Goal: Task Accomplishment & Management: Use online tool/utility

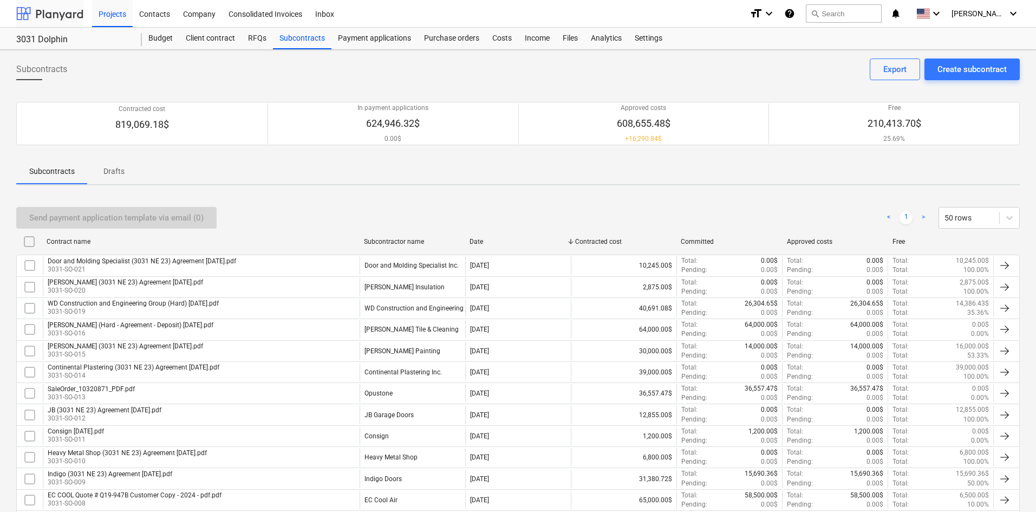
click at [59, 12] on div at bounding box center [49, 13] width 67 height 27
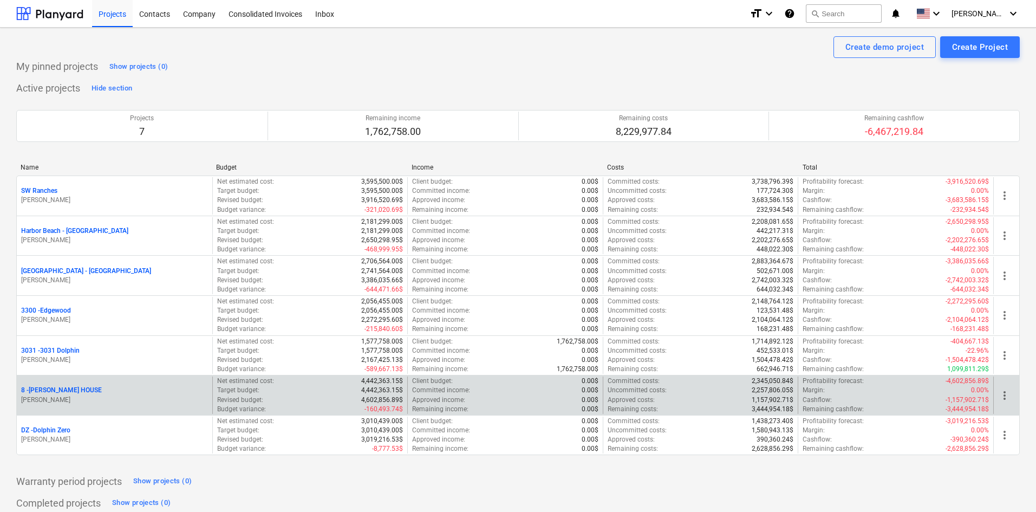
click at [69, 391] on p "8 - [PERSON_NAME] HOUSE" at bounding box center [61, 390] width 81 height 9
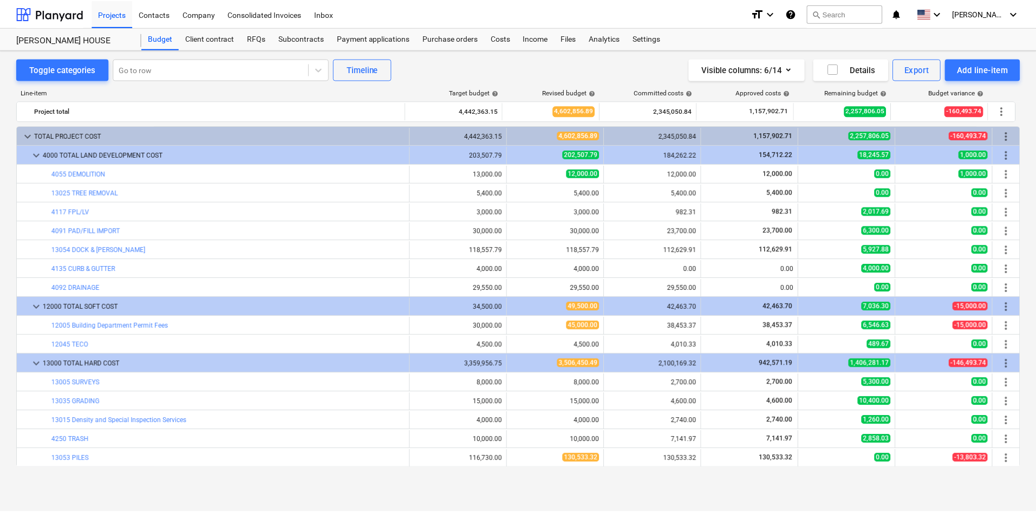
scroll to position [217, 0]
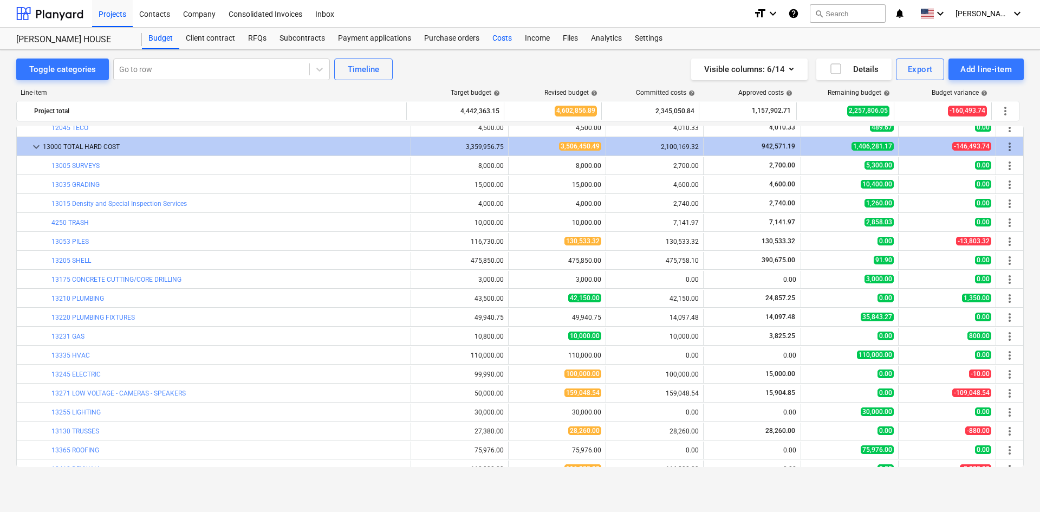
click at [506, 36] on div "Costs" at bounding box center [502, 39] width 33 height 22
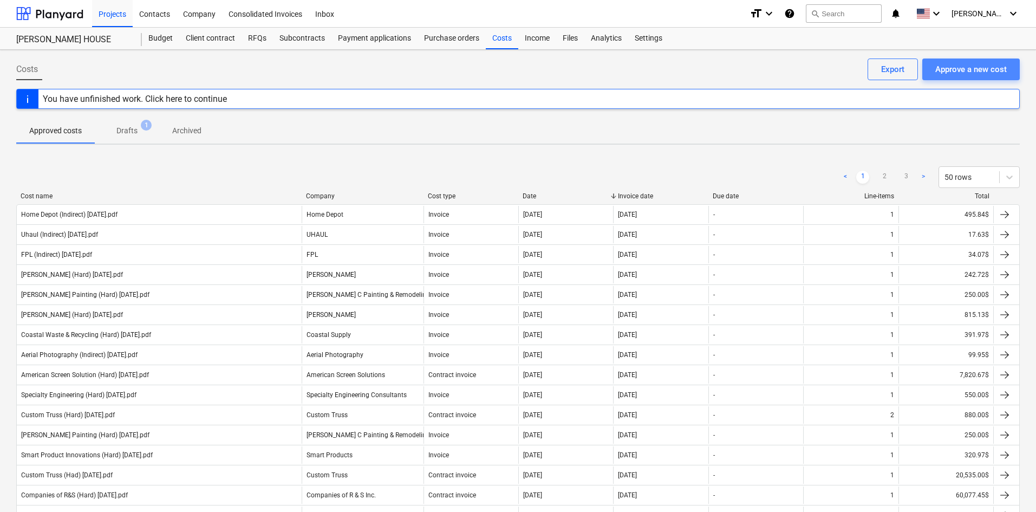
click at [974, 76] on div "Approve a new cost" at bounding box center [972, 69] width 72 height 14
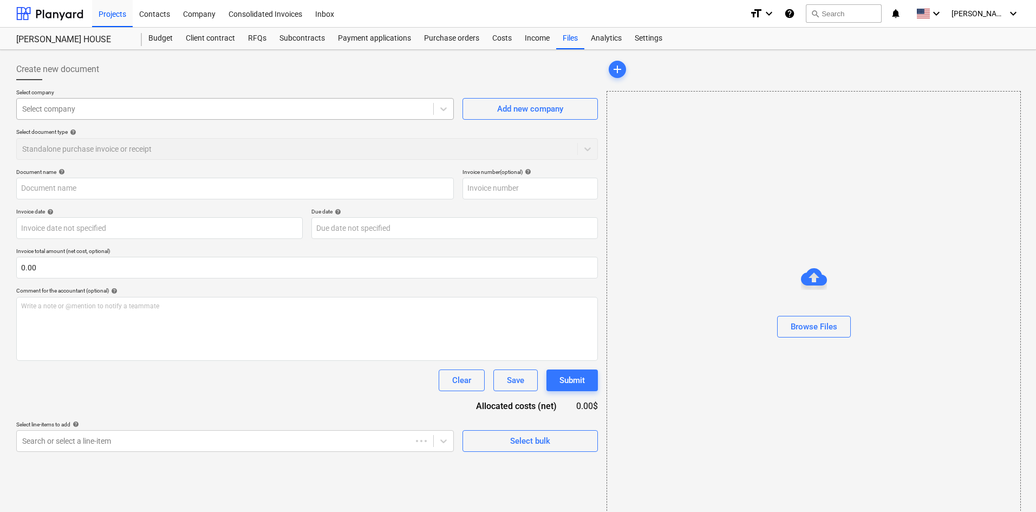
click at [216, 113] on div at bounding box center [225, 108] width 406 height 11
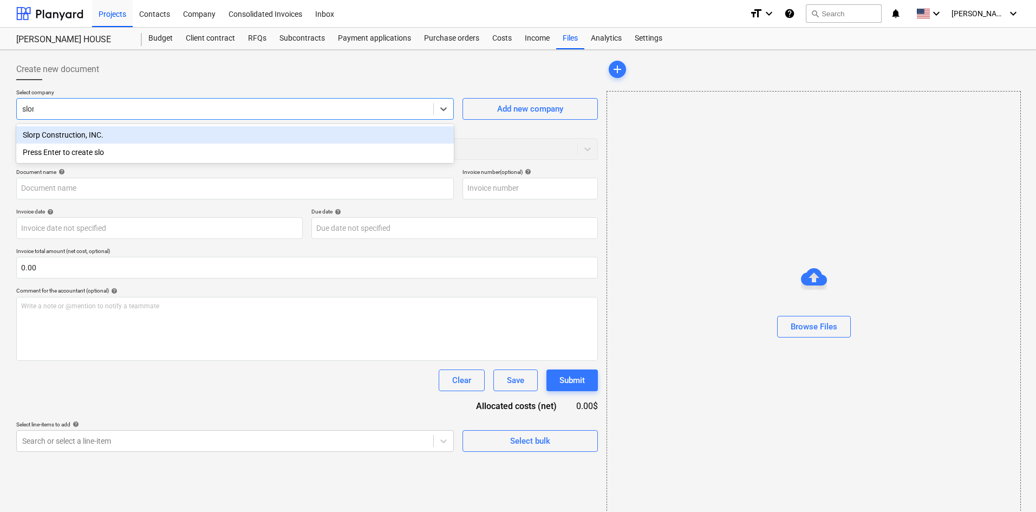
type input "slorp"
click at [216, 137] on div "Slorp Construction, INC." at bounding box center [235, 134] width 438 height 17
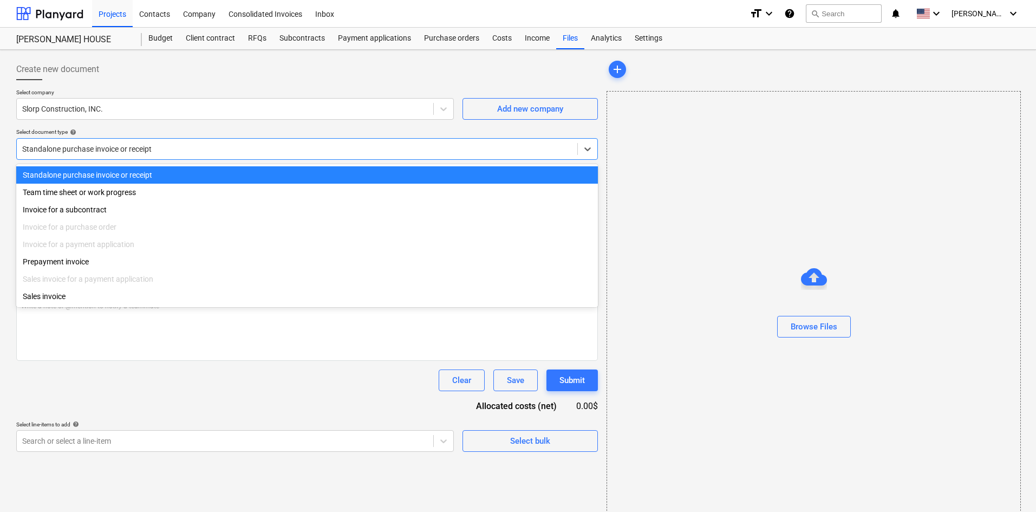
click at [154, 151] on div at bounding box center [297, 149] width 550 height 11
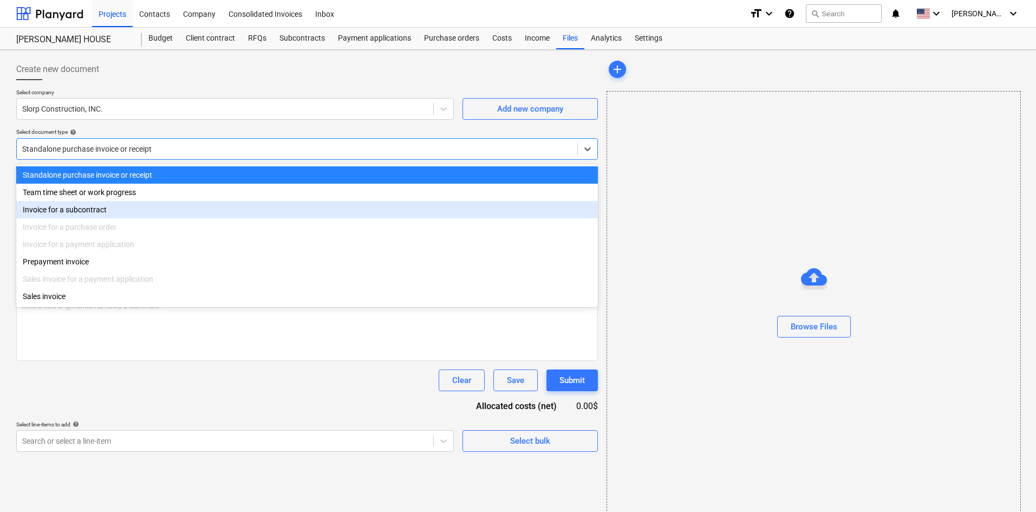
click at [108, 218] on div "Invoice for a subcontract" at bounding box center [307, 209] width 582 height 17
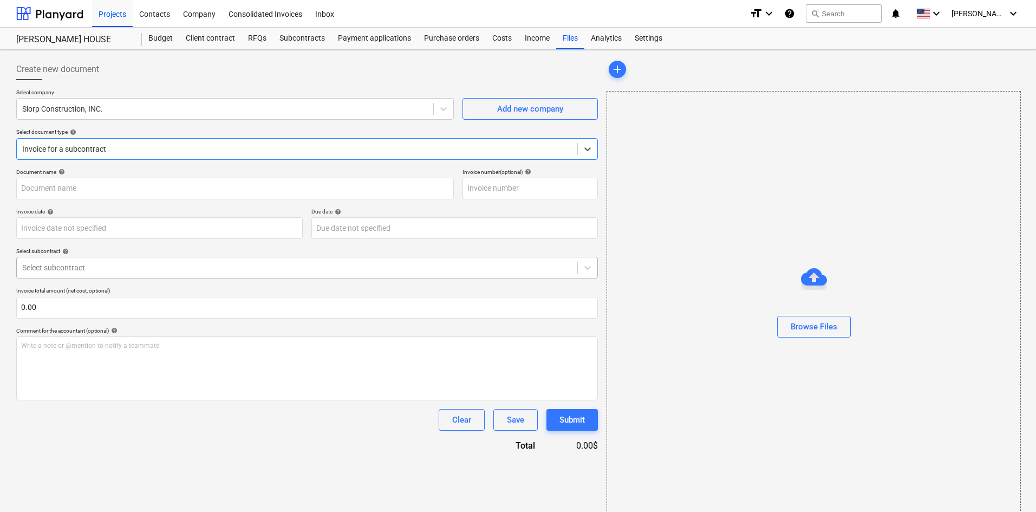
click at [108, 267] on div at bounding box center [297, 267] width 550 height 11
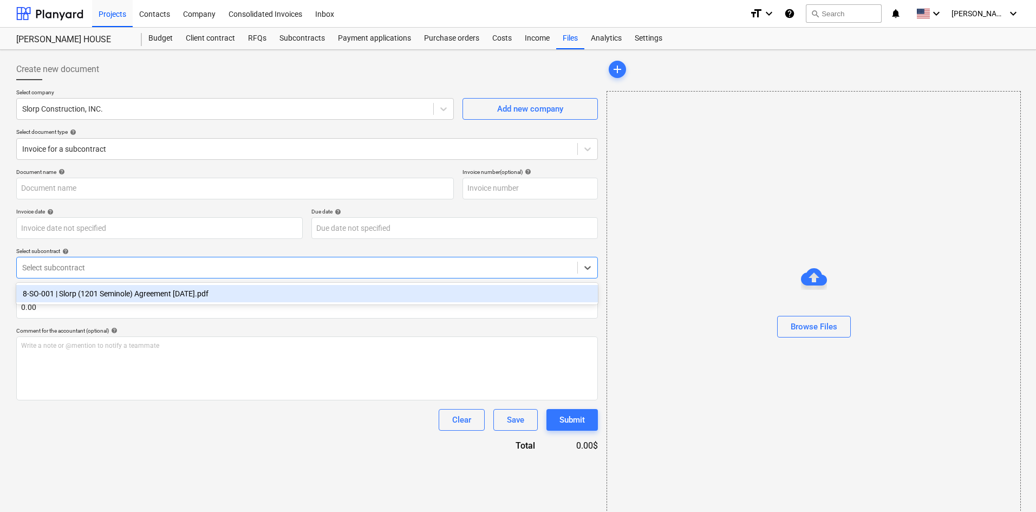
click at [112, 294] on div "8-SO-001 | Slorp (1201 Seminole) Agreement [DATE].pdf" at bounding box center [307, 293] width 582 height 17
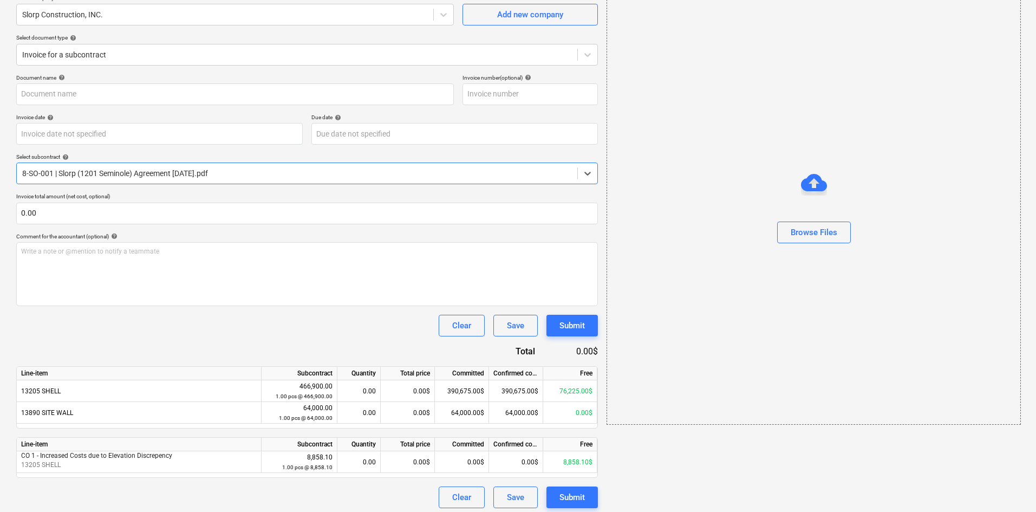
scroll to position [99, 0]
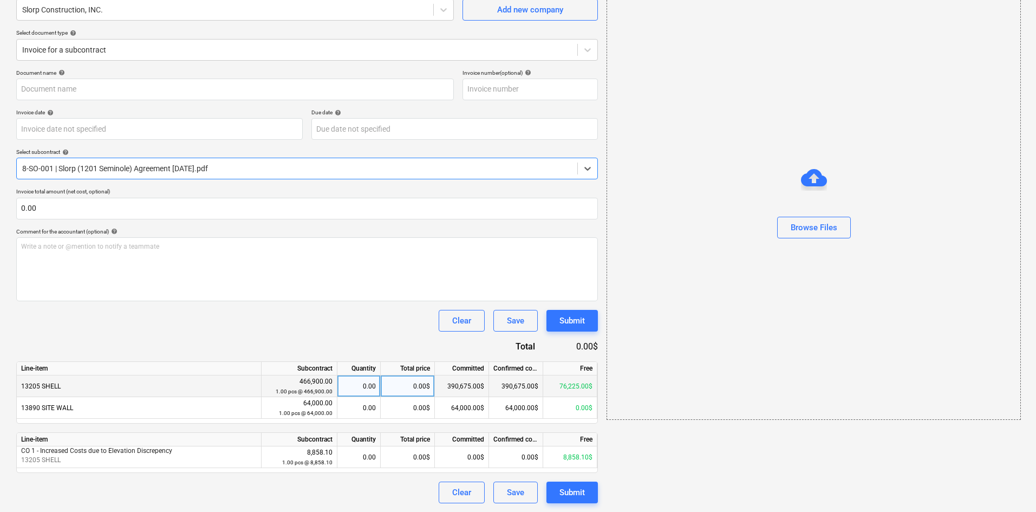
click at [405, 387] on div "0.00$" at bounding box center [408, 386] width 54 height 22
type input "77583.10"
click at [371, 339] on div "Document name help Invoice number (optional) help Invoice date help Press the d…" at bounding box center [307, 286] width 582 height 434
drag, startPoint x: 389, startPoint y: 387, endPoint x: 456, endPoint y: 392, distance: 67.3
click at [0, 0] on div "13205 SHELL 466,900.00 1.00 pcs @ 466,900.00 0.17 77,583.10$ 390,675.00$ 390,67…" at bounding box center [0, 0] width 0 height 0
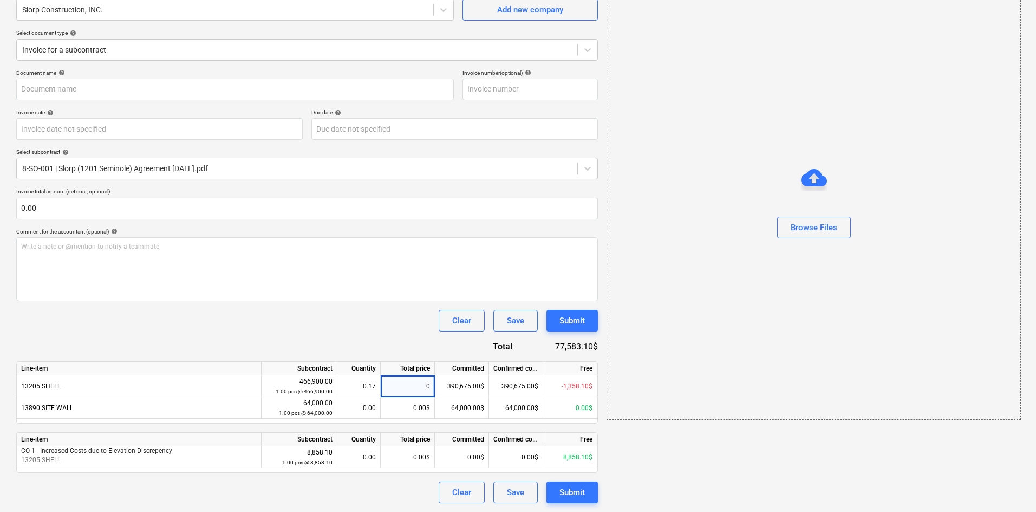
click at [405, 313] on div "Clear Save Submit" at bounding box center [307, 321] width 582 height 22
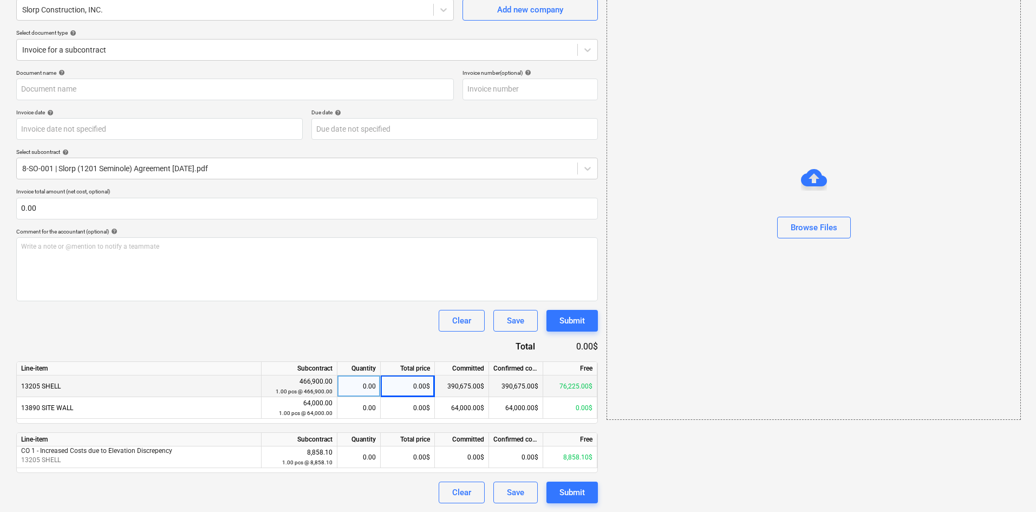
click at [407, 391] on div "0.00$" at bounding box center [408, 386] width 54 height 22
type input "76225"
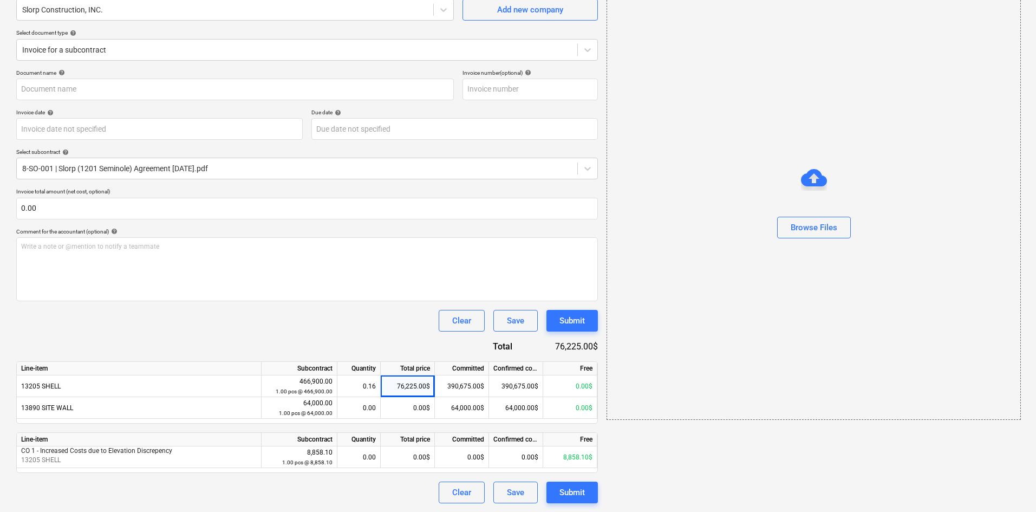
click at [386, 335] on div "Document name help Invoice number (optional) help Invoice date help Press the d…" at bounding box center [307, 286] width 582 height 434
click at [414, 461] on div "0.00$" at bounding box center [408, 457] width 54 height 22
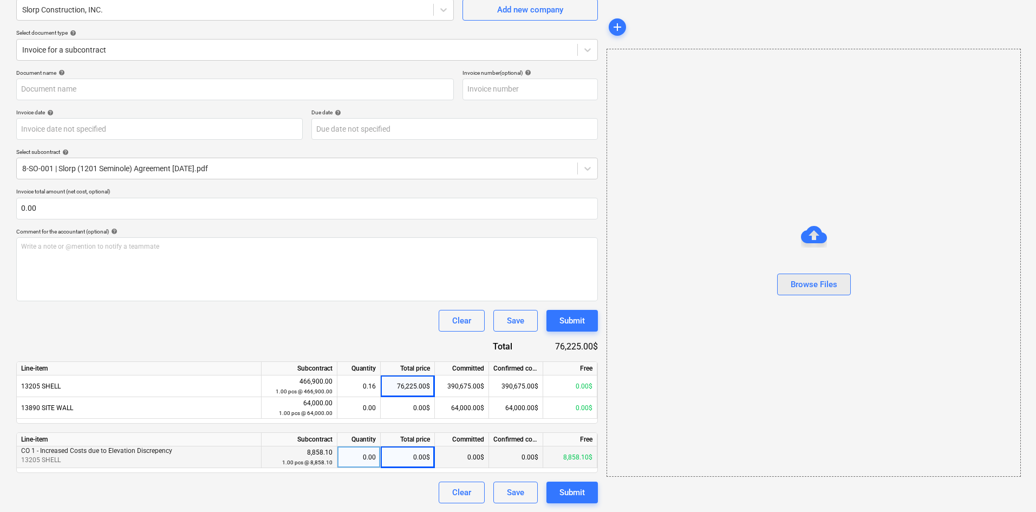
click at [812, 288] on div "Browse Files" at bounding box center [814, 284] width 47 height 14
click at [824, 290] on div "Browse Files" at bounding box center [814, 284] width 47 height 14
click at [399, 456] on div "0.00$" at bounding box center [408, 457] width 54 height 22
type input "Slorp (Hard) [DATE].pdf"
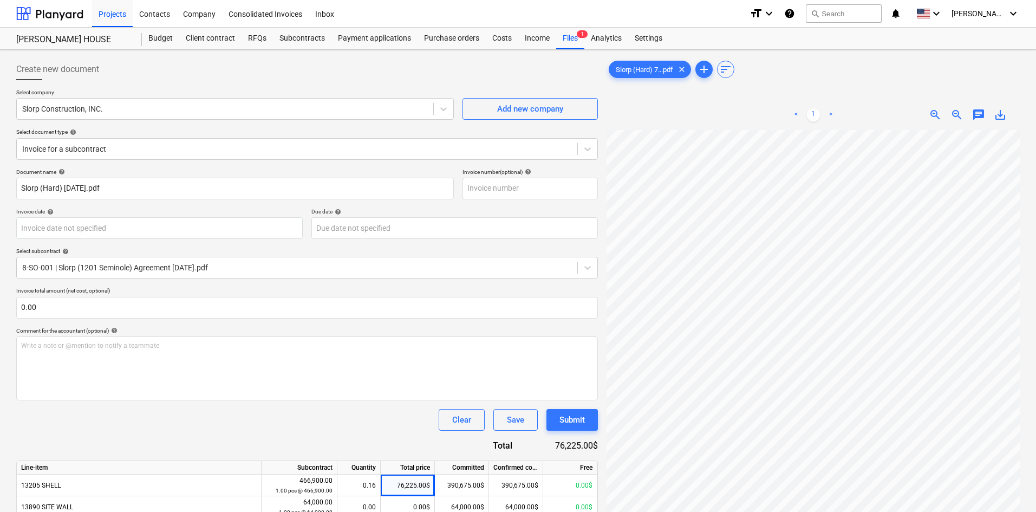
scroll to position [108, 0]
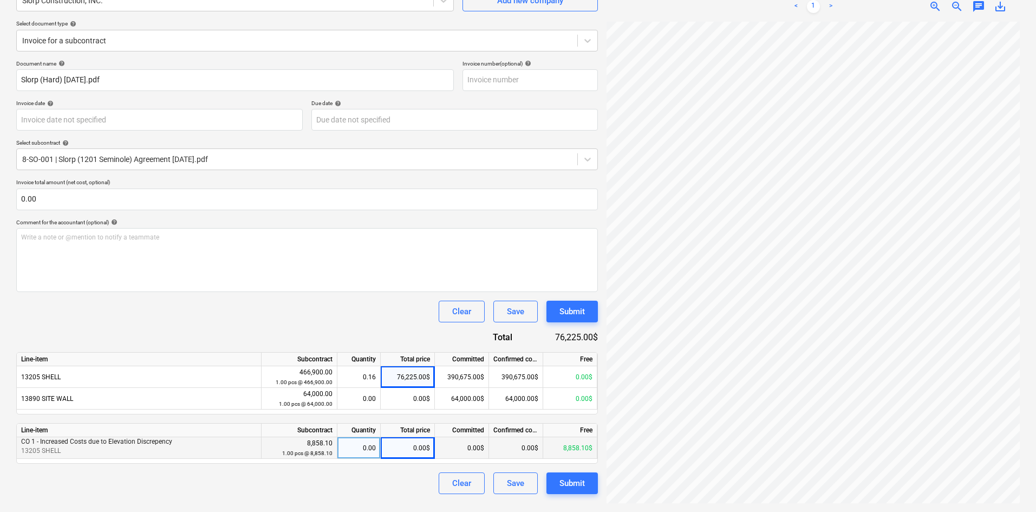
click at [401, 454] on div "0.00$" at bounding box center [408, 448] width 54 height 22
click at [400, 448] on input at bounding box center [408, 447] width 54 height 21
type input "1358.1"
click at [366, 324] on div "Document name help Slorp (Hard) [DATE].pdf Invoice number (optional) help Invoi…" at bounding box center [307, 277] width 582 height 434
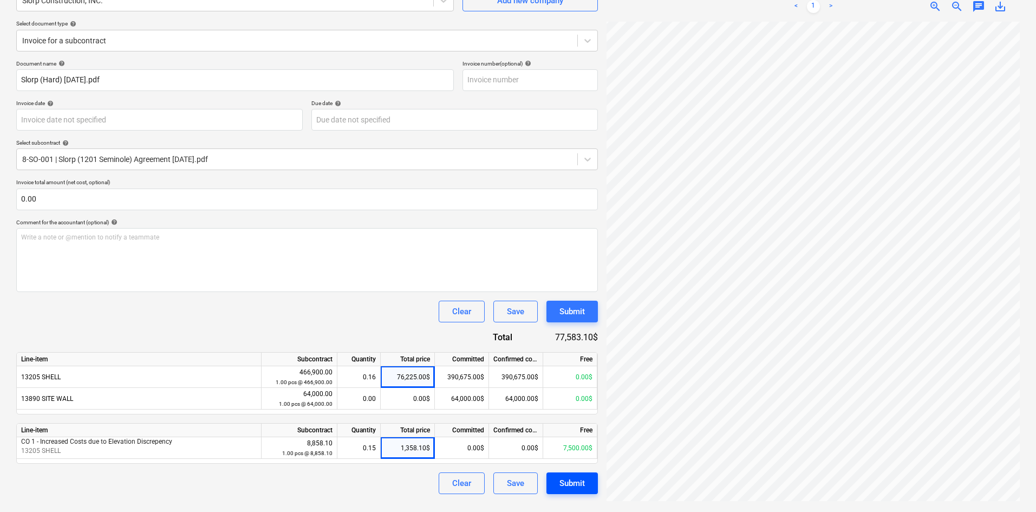
click at [571, 487] on div "Submit" at bounding box center [572, 483] width 25 height 14
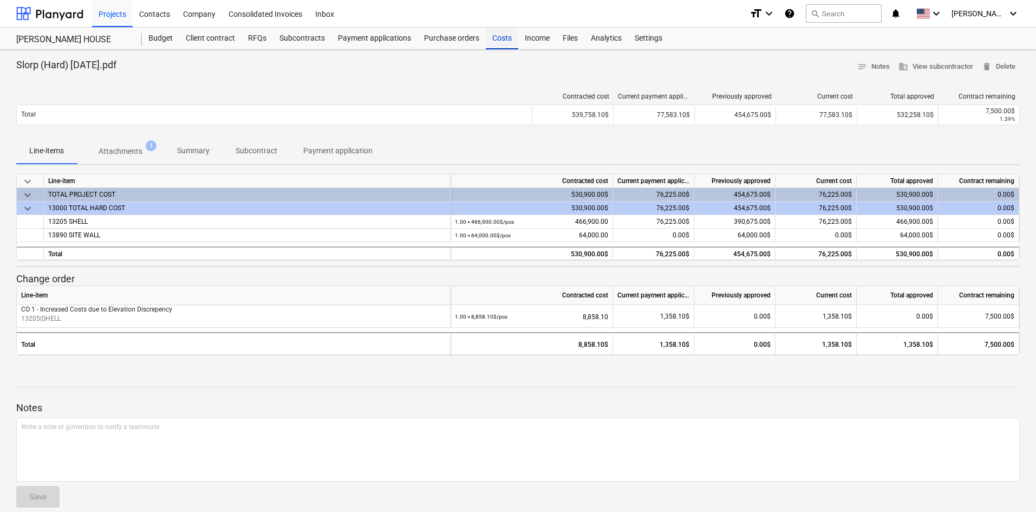
click at [498, 44] on div "Costs" at bounding box center [502, 39] width 33 height 22
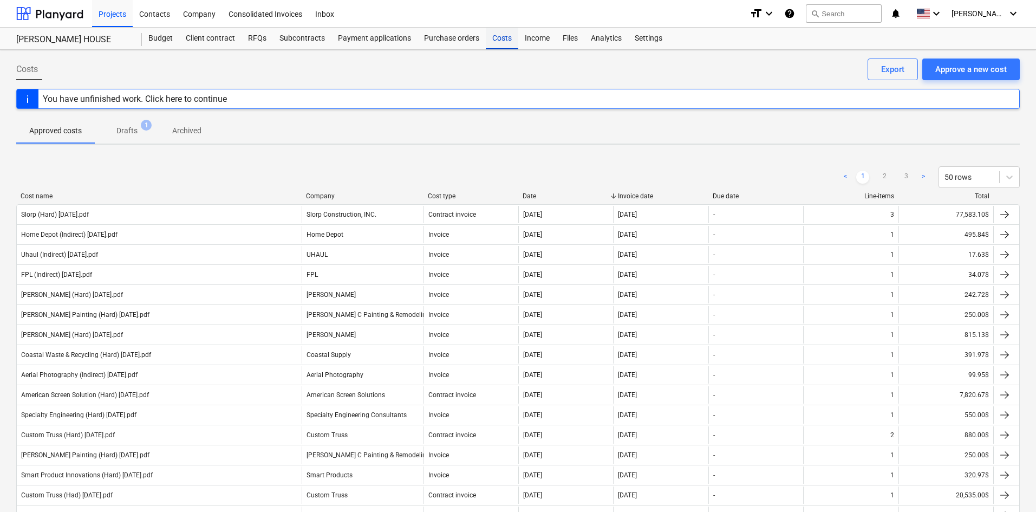
click at [502, 44] on div "Costs" at bounding box center [502, 39] width 33 height 22
click at [969, 71] on div "Approve a new cost" at bounding box center [972, 69] width 72 height 14
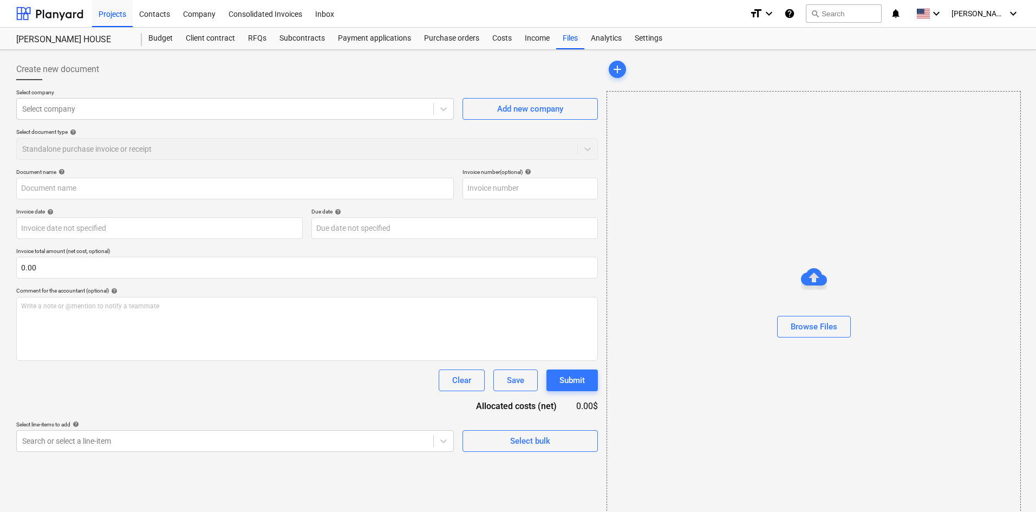
click at [161, 121] on div "Select company Select company Add new company Select document type help Standal…" at bounding box center [307, 129] width 582 height 80
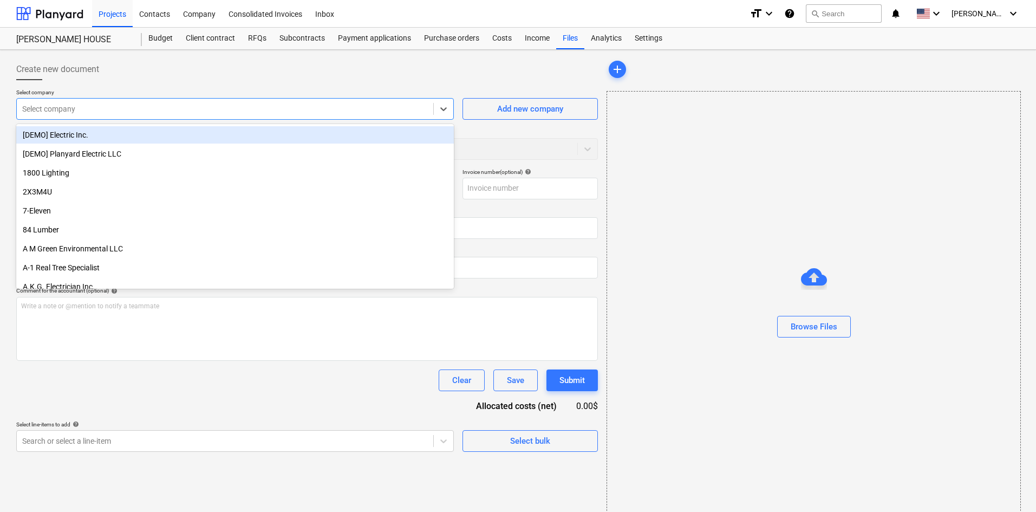
click at [169, 103] on div at bounding box center [225, 108] width 406 height 11
type input "van"
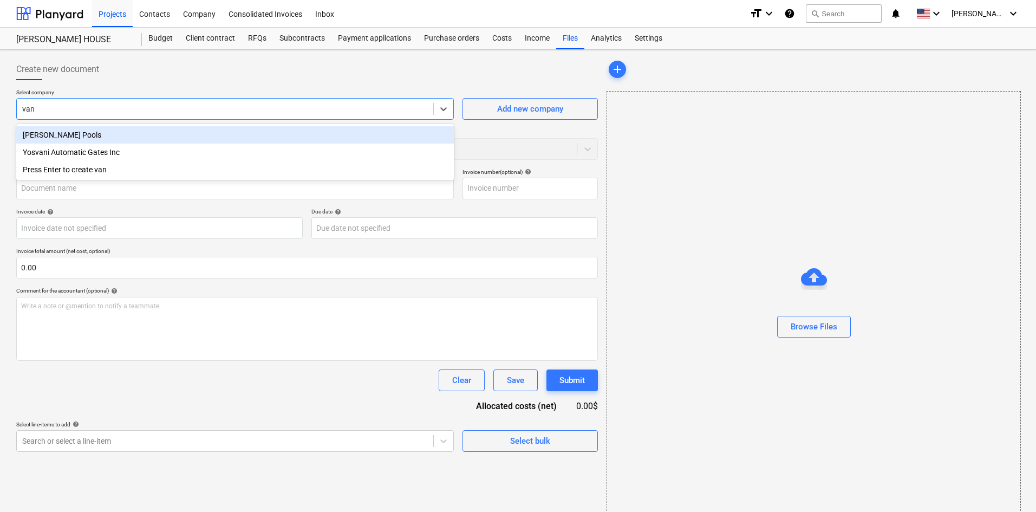
click at [173, 141] on div "[PERSON_NAME] Pools" at bounding box center [235, 134] width 438 height 17
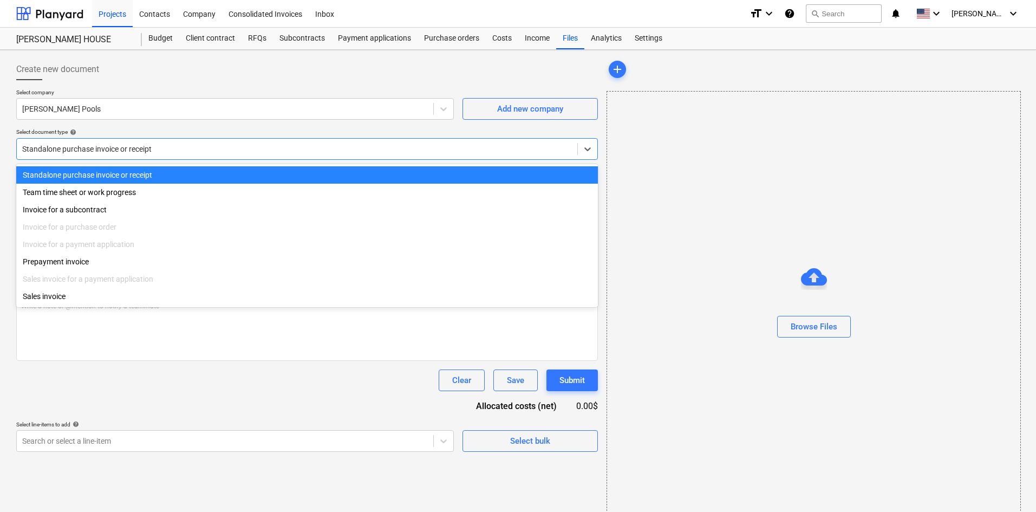
click at [139, 154] on div at bounding box center [297, 149] width 550 height 11
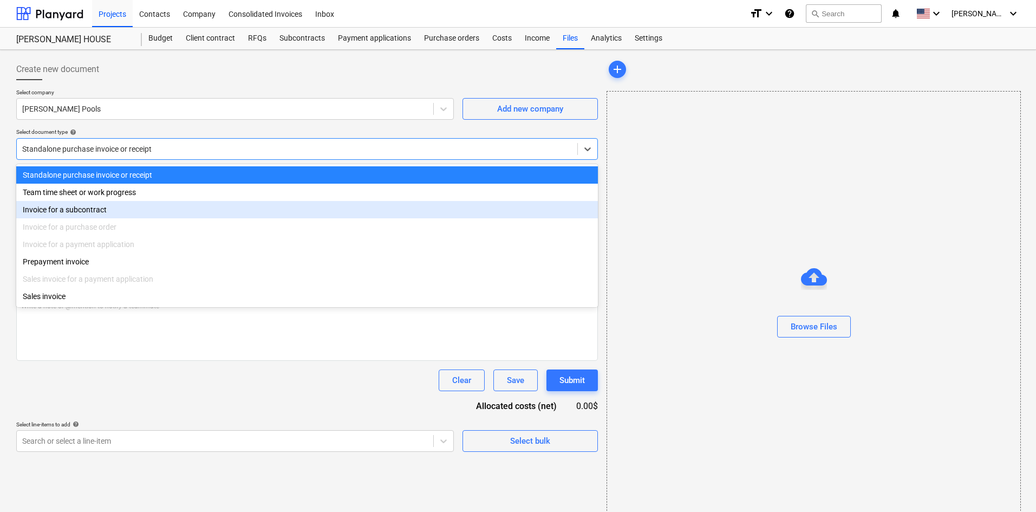
click at [119, 212] on div "Invoice for a subcontract" at bounding box center [307, 209] width 582 height 17
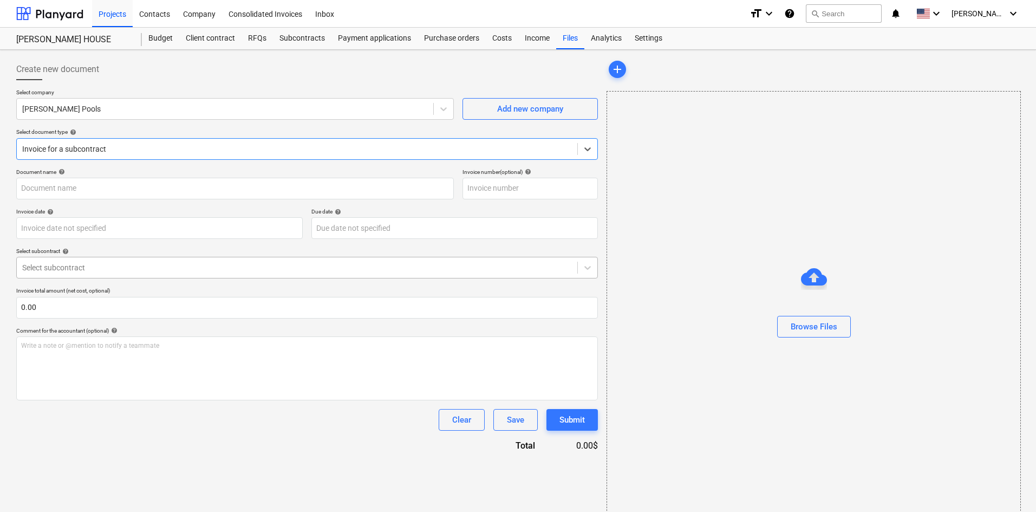
click at [102, 273] on div at bounding box center [297, 267] width 550 height 11
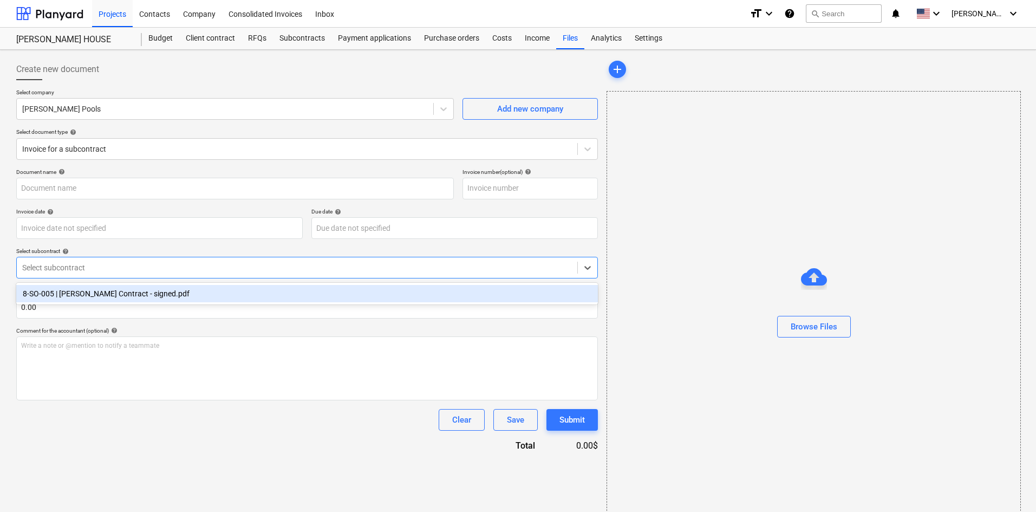
click at [107, 292] on div "8-SO-005 | [PERSON_NAME] Contract - signed.pdf" at bounding box center [307, 293] width 582 height 17
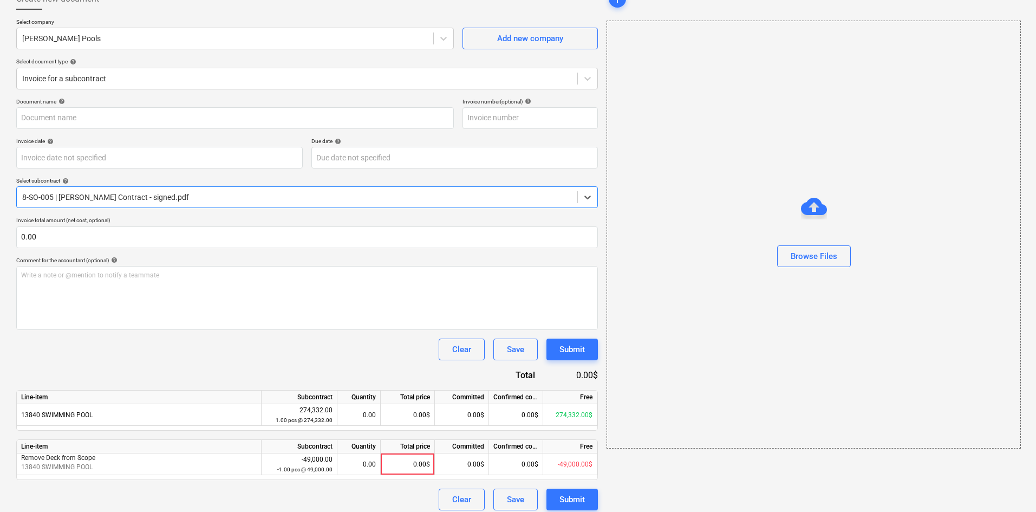
scroll to position [77, 0]
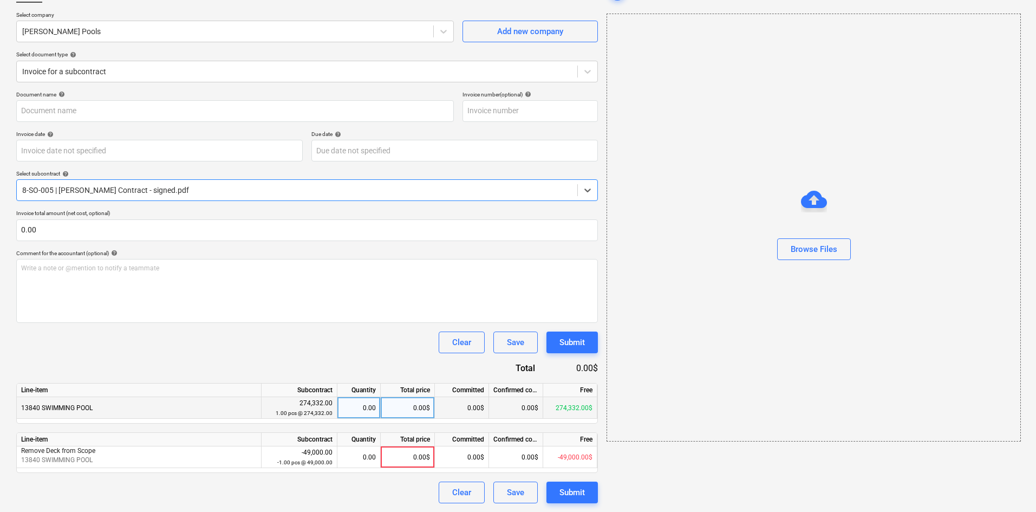
click at [412, 409] on div "0.00$" at bounding box center [408, 408] width 54 height 22
type input "52499.80"
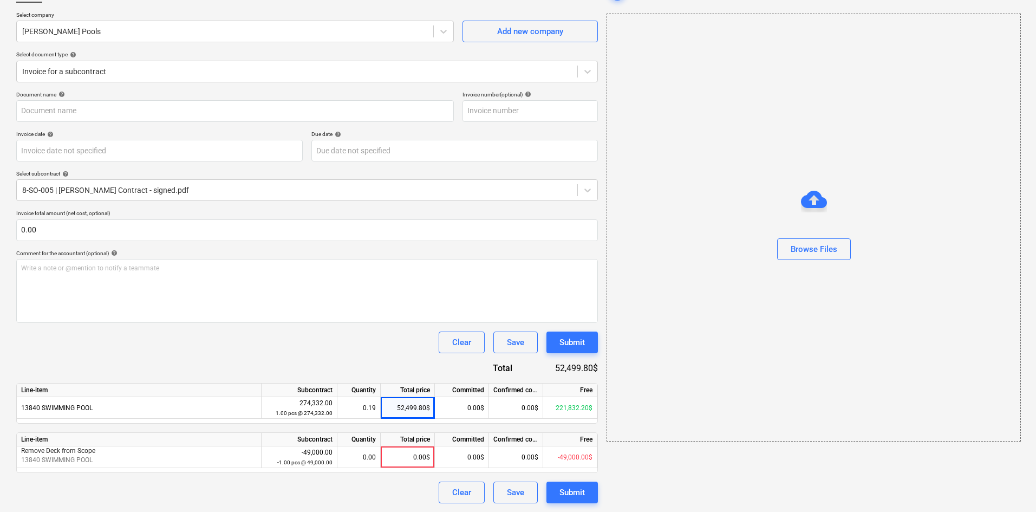
click at [306, 342] on div "Clear Save Submit" at bounding box center [307, 343] width 582 height 22
click at [368, 458] on div "0.00" at bounding box center [359, 457] width 34 height 22
type input "1"
click at [374, 357] on div "Document name help Invoice number (optional) help Invoice date help Press the d…" at bounding box center [307, 297] width 582 height 412
click at [354, 464] on div "1.00" at bounding box center [359, 457] width 34 height 22
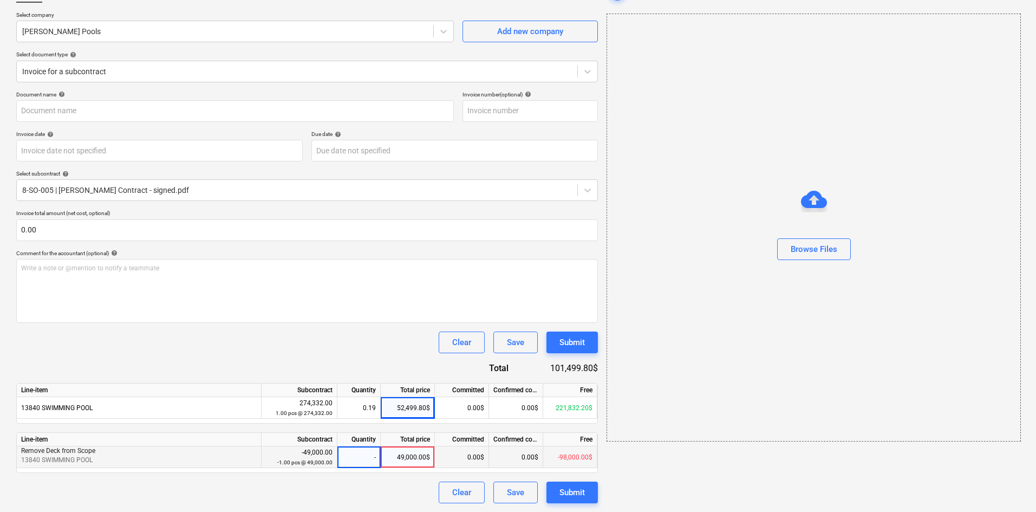
type input "-1"
click at [354, 338] on div "Clear Save Submit" at bounding box center [307, 343] width 582 height 22
drag, startPoint x: 359, startPoint y: 460, endPoint x: 378, endPoint y: 456, distance: 18.9
click at [378, 456] on div "-1.00" at bounding box center [359, 457] width 43 height 22
type input "0"
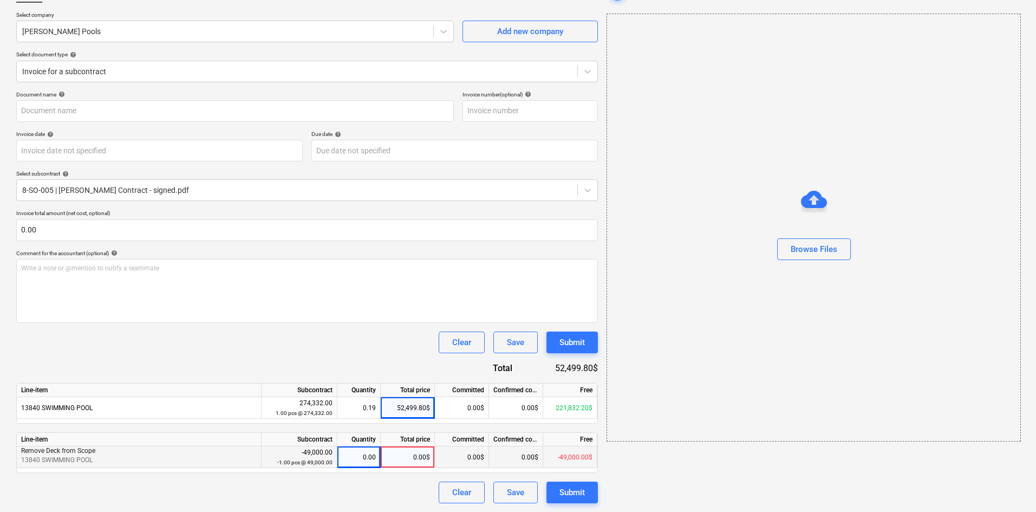
click at [334, 345] on div "Clear Save Submit" at bounding box center [307, 343] width 582 height 22
click at [805, 249] on div "Browse Files" at bounding box center [814, 249] width 47 height 14
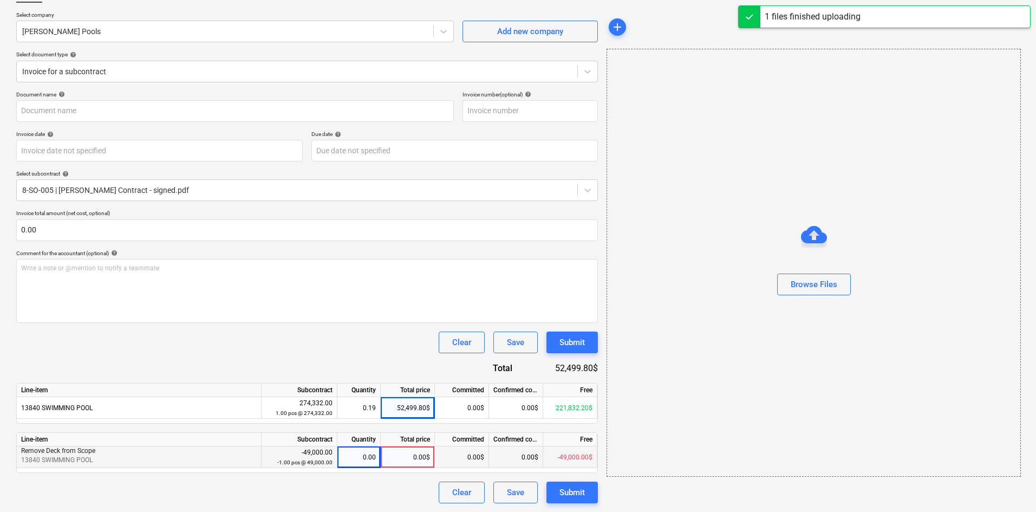
type input "[PERSON_NAME] Pools (Hard) [DATE].pdf"
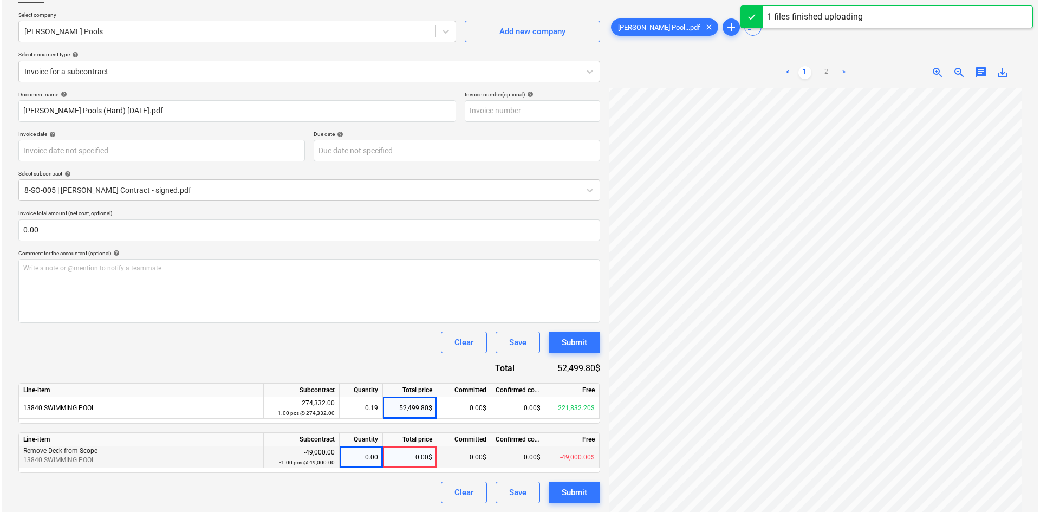
scroll to position [170, 90]
click at [577, 494] on div "Submit" at bounding box center [572, 492] width 25 height 14
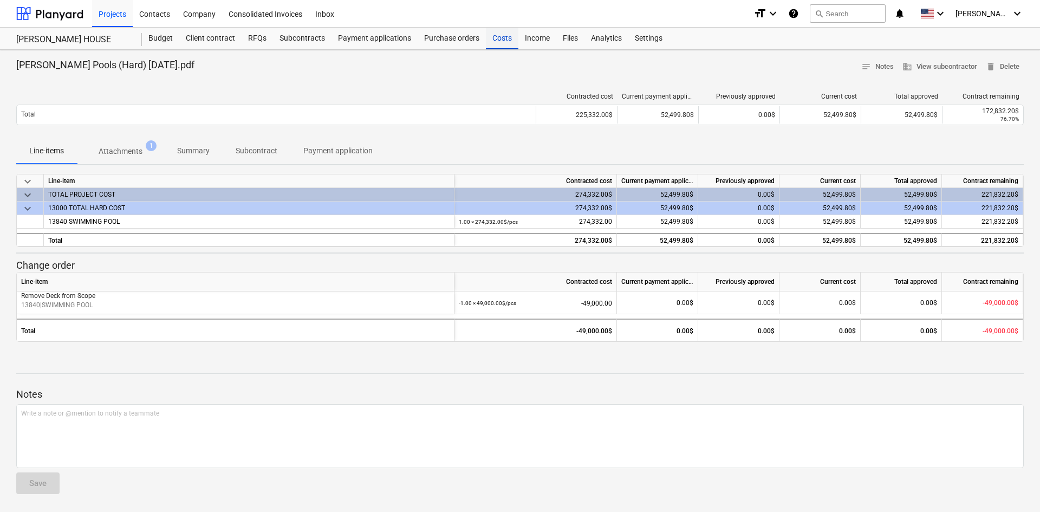
click at [507, 40] on div "Costs" at bounding box center [502, 39] width 33 height 22
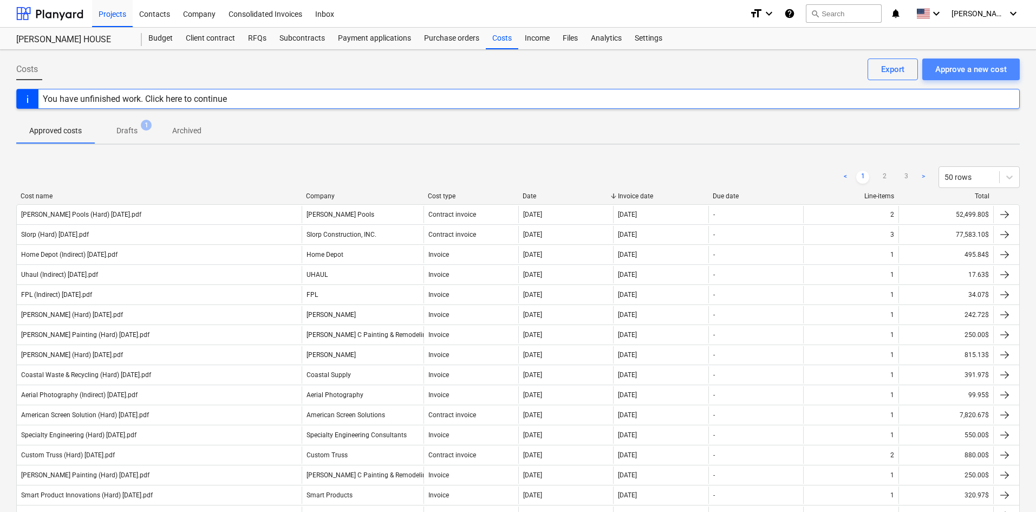
click at [975, 77] on button "Approve a new cost" at bounding box center [972, 70] width 98 height 22
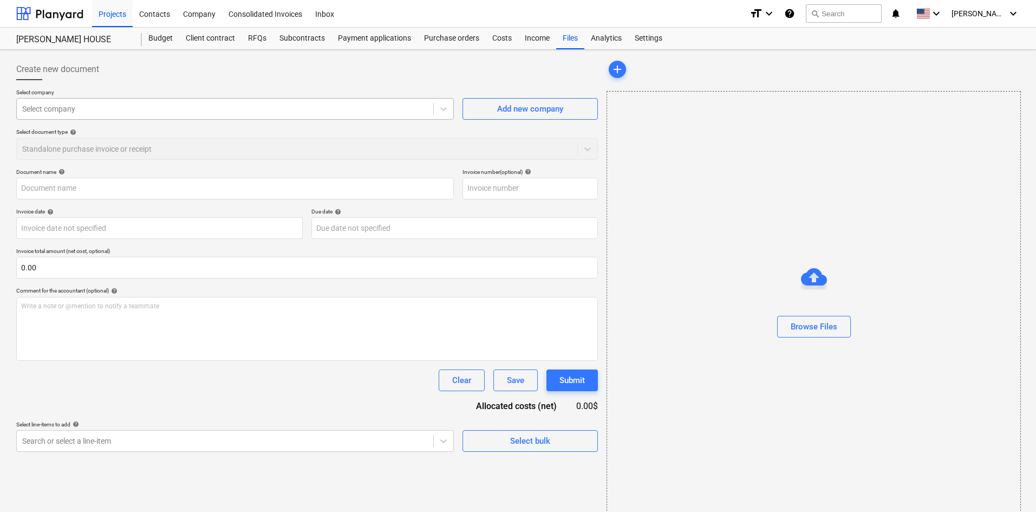
click at [195, 120] on div "Select company" at bounding box center [235, 109] width 438 height 22
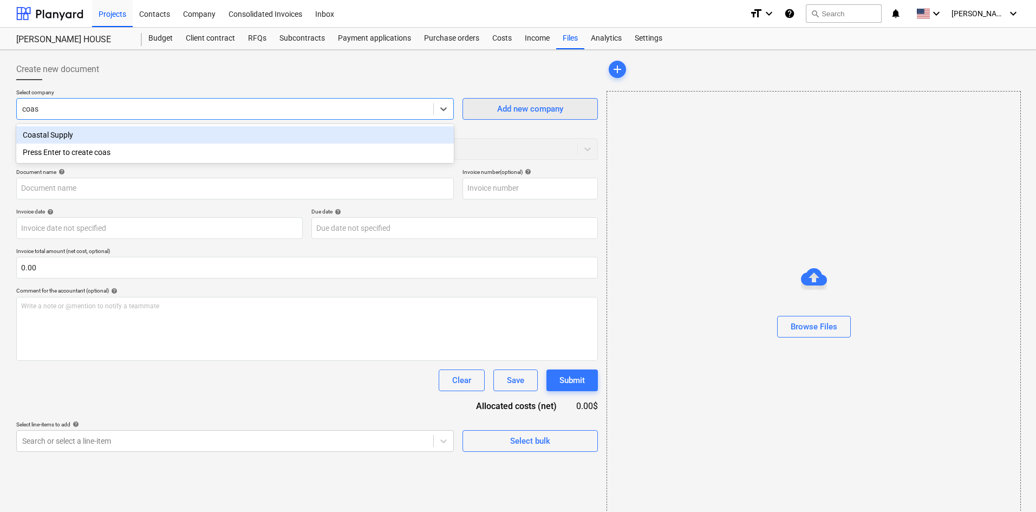
type input "coas"
click at [514, 109] on div "Add new company" at bounding box center [530, 109] width 66 height 14
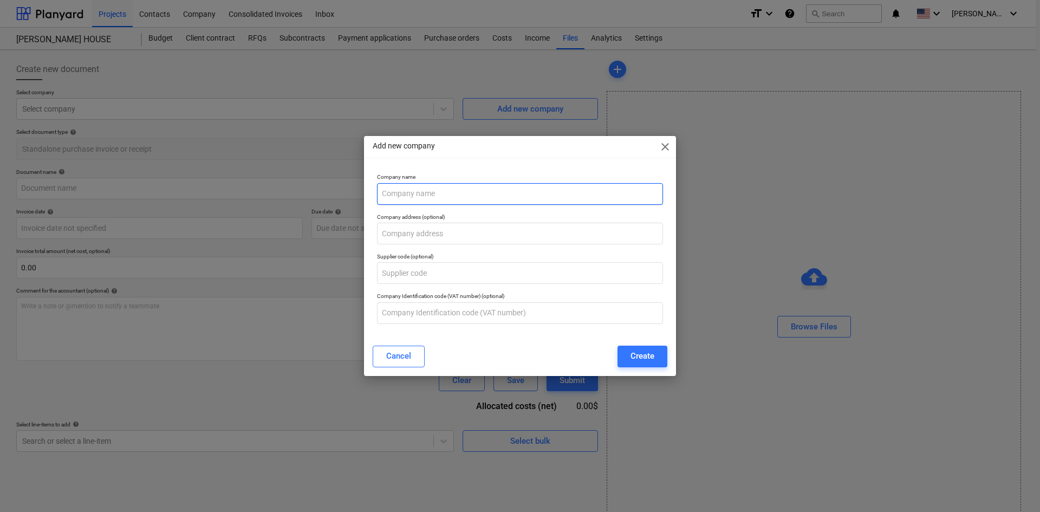
click at [454, 193] on input "text" at bounding box center [520, 194] width 286 height 22
type input "Coastal Waste & Recycling"
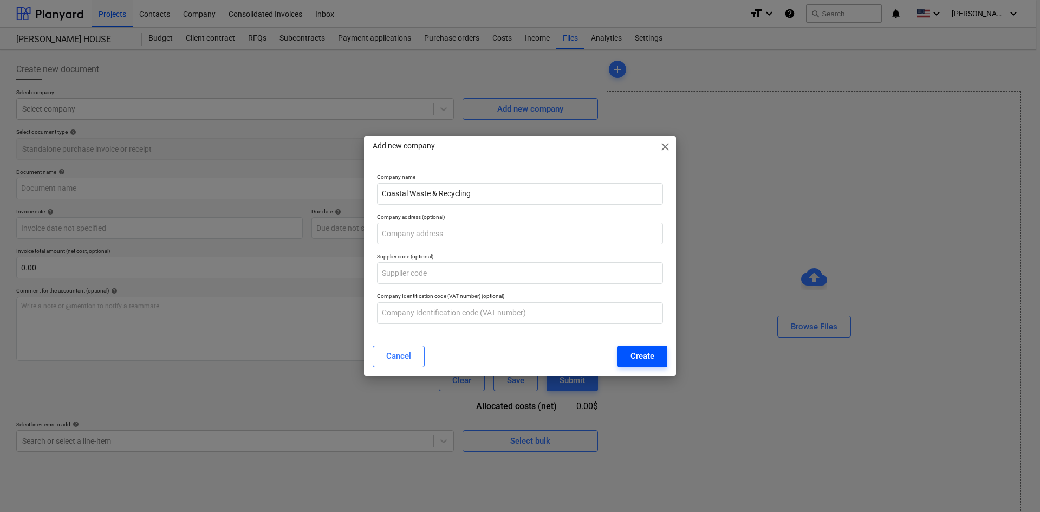
click at [635, 365] on button "Create" at bounding box center [643, 357] width 50 height 22
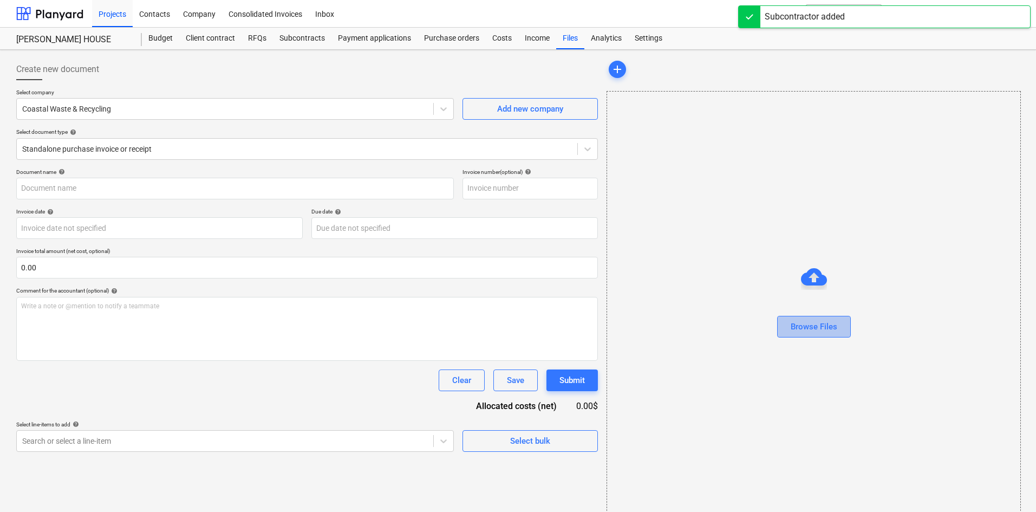
click at [820, 323] on div "Browse Files" at bounding box center [814, 327] width 47 height 14
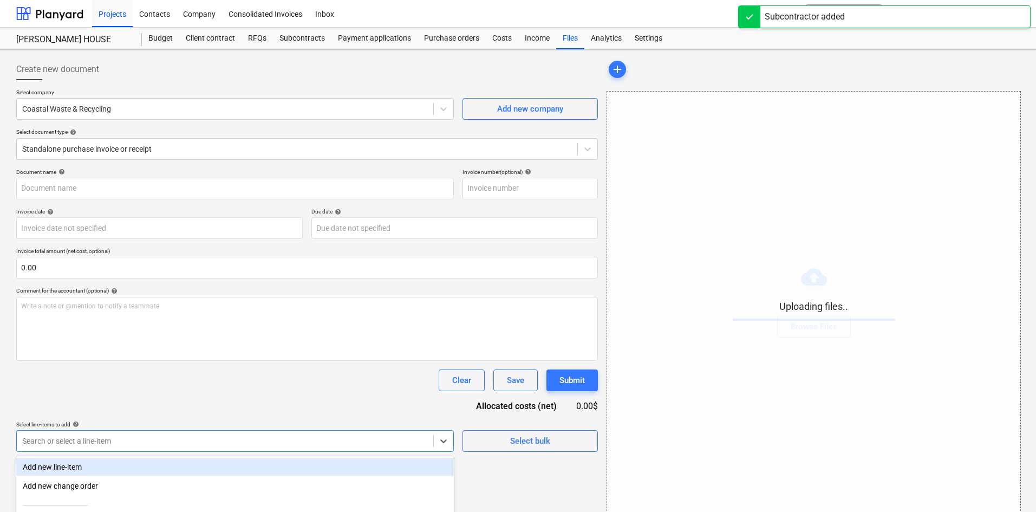
scroll to position [109, 0]
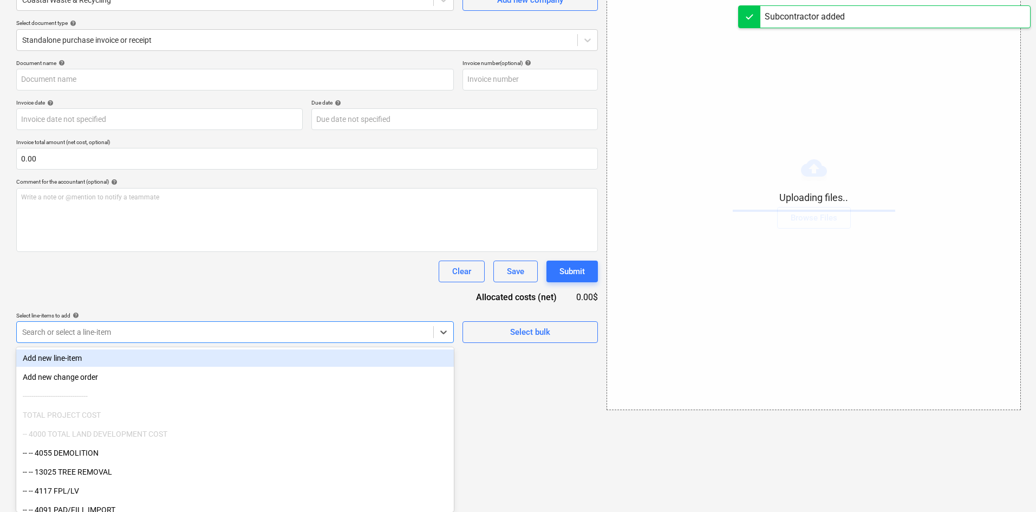
click at [340, 403] on body "Projects Contacts Company Consolidated Invoices Inbox format_size keyboard_arro…" at bounding box center [518, 147] width 1036 height 512
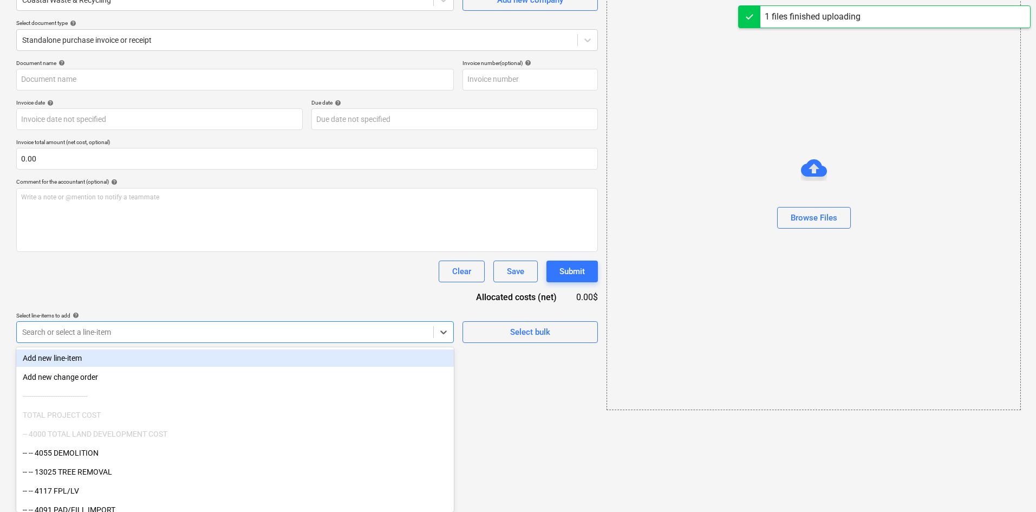
type input "Coastal Waste & Recycle (Hard) [DATE].pdf"
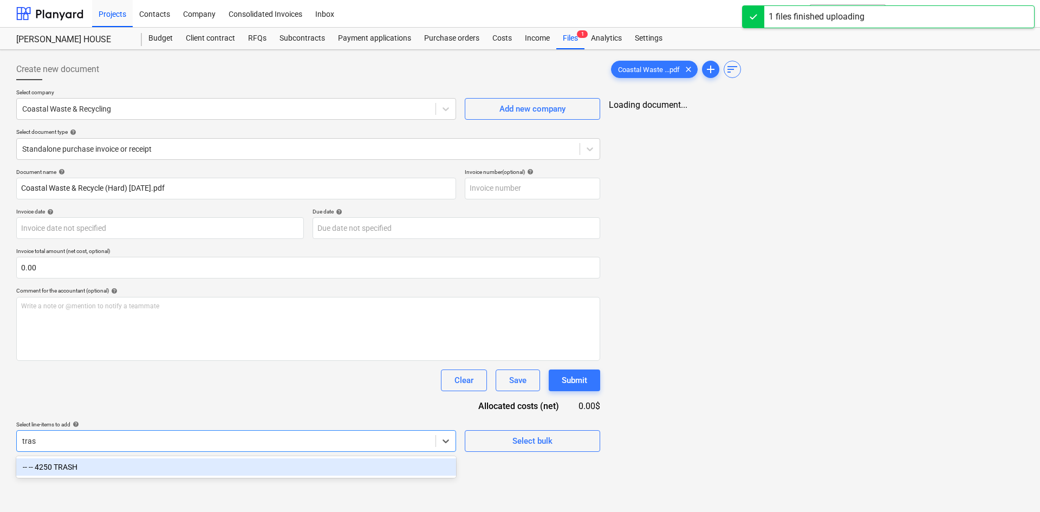
type input "trash"
drag, startPoint x: 239, startPoint y: 474, endPoint x: 269, endPoint y: 430, distance: 53.0
click at [240, 474] on div "-- -- 4250 TRASH" at bounding box center [235, 466] width 438 height 17
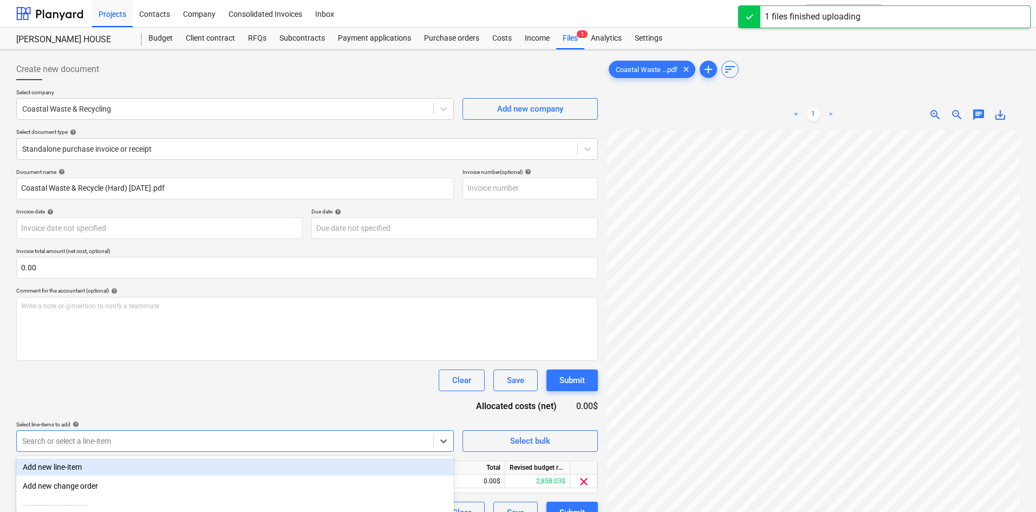
click at [312, 375] on div "Clear Save Submit" at bounding box center [307, 380] width 582 height 22
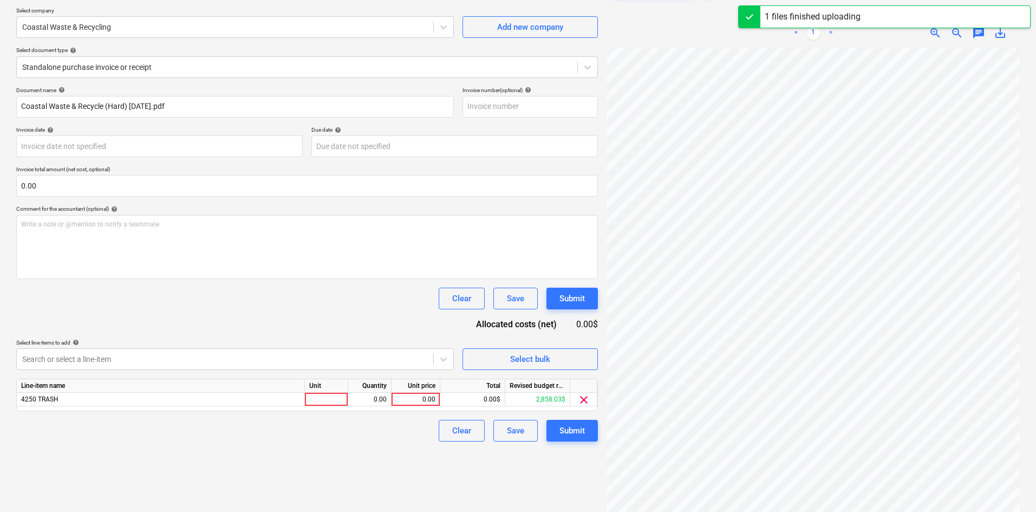
scroll to position [108, 0]
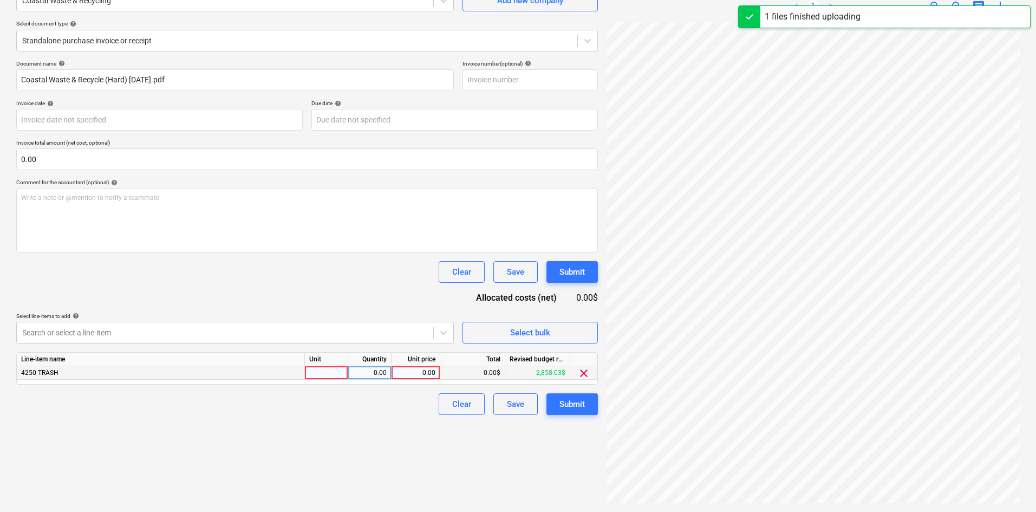
click at [410, 367] on div "0.00" at bounding box center [416, 373] width 40 height 14
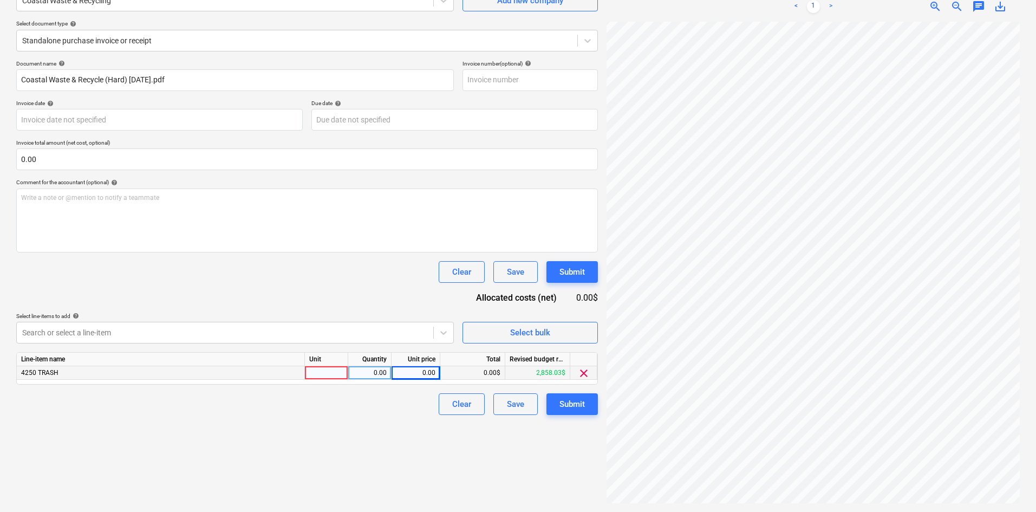
click at [419, 374] on div "0.00" at bounding box center [416, 373] width 40 height 14
type input "391.97"
click at [365, 418] on div "Create new document Select company Coastal Waste & Recycling Add new company Se…" at bounding box center [307, 227] width 591 height 562
click at [563, 399] on div "Submit" at bounding box center [572, 404] width 25 height 14
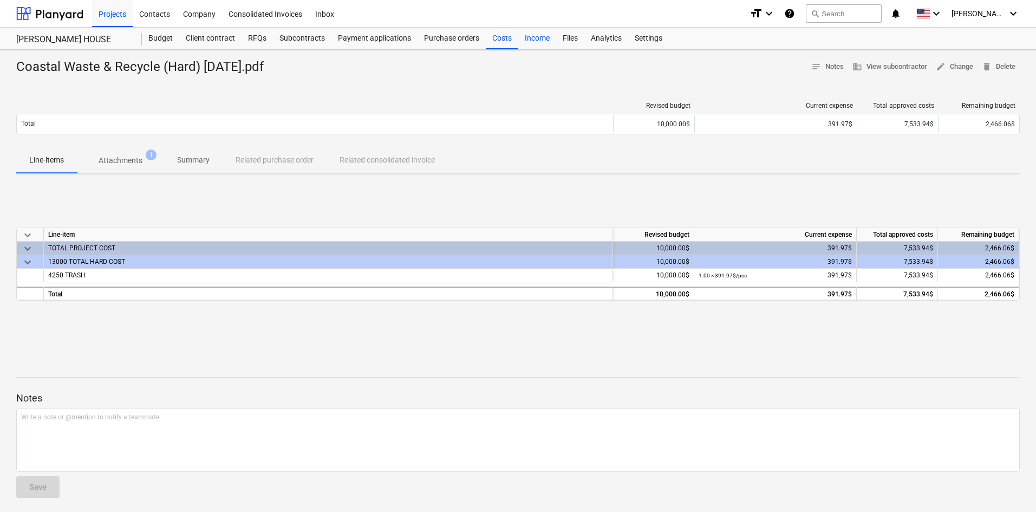
click at [520, 40] on div "Income" at bounding box center [537, 39] width 38 height 22
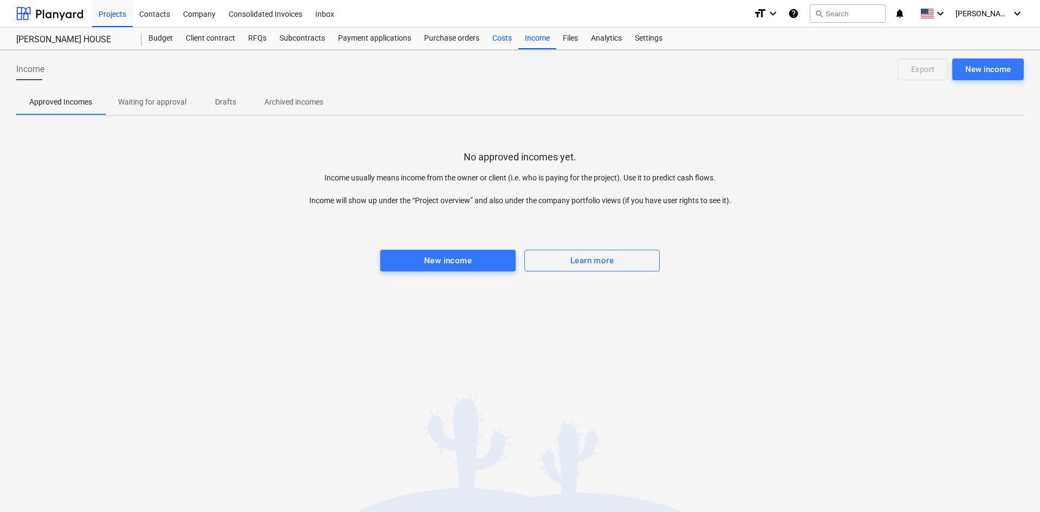
click at [511, 42] on div "Costs" at bounding box center [502, 39] width 33 height 22
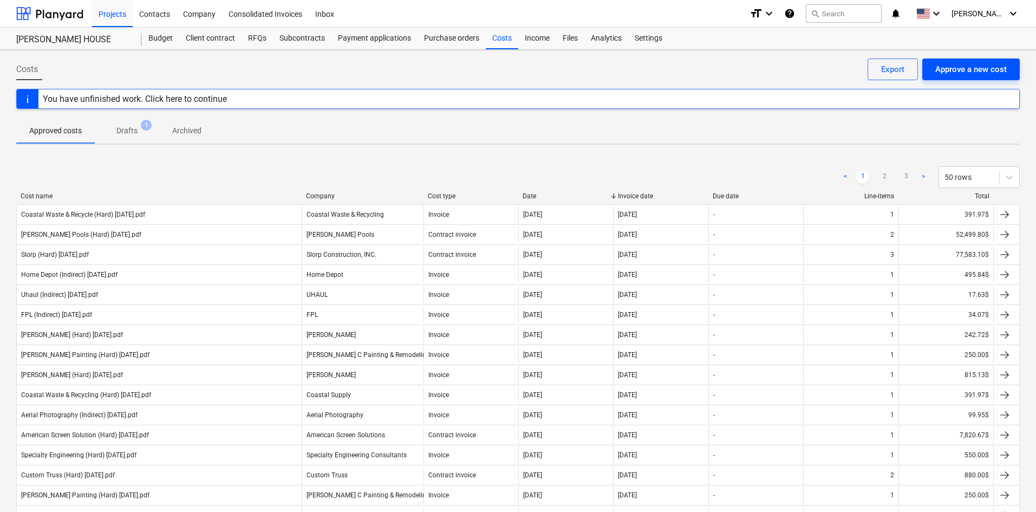
click at [942, 76] on div "Approve a new cost" at bounding box center [972, 69] width 72 height 14
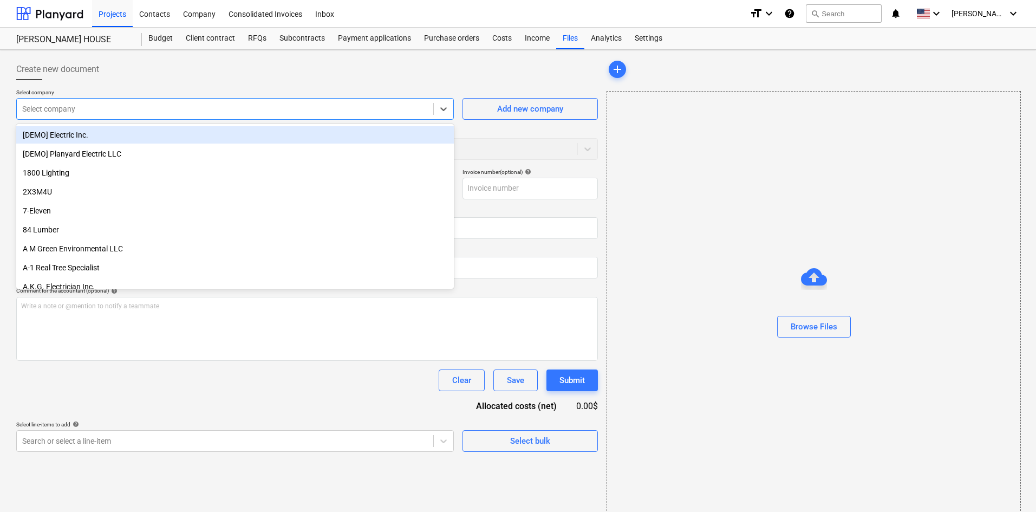
click at [200, 113] on div at bounding box center [225, 108] width 406 height 11
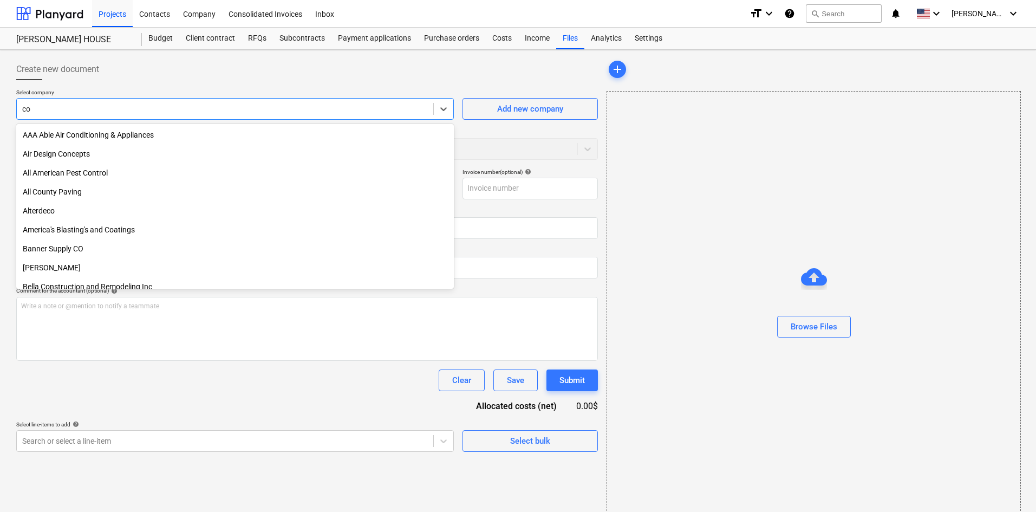
type input "c"
type input "t"
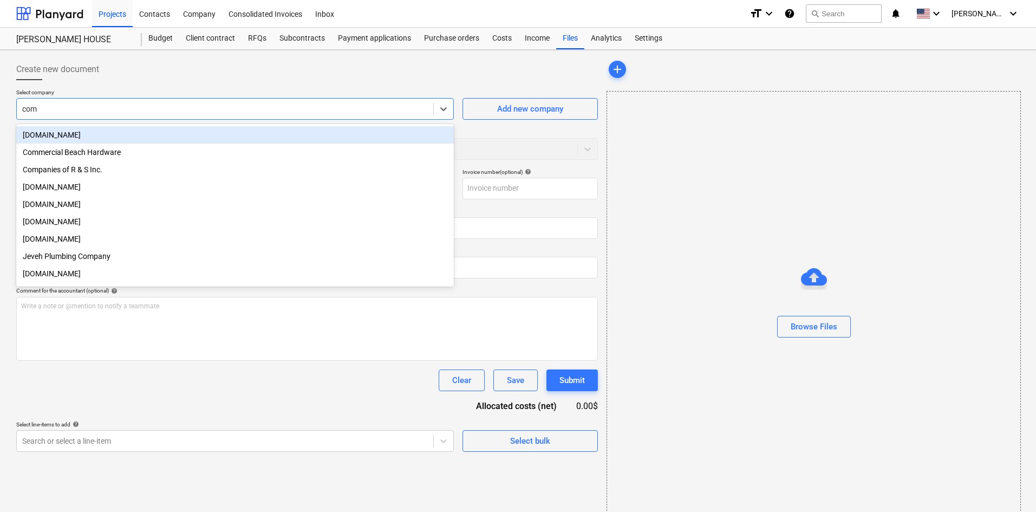
type input "comp"
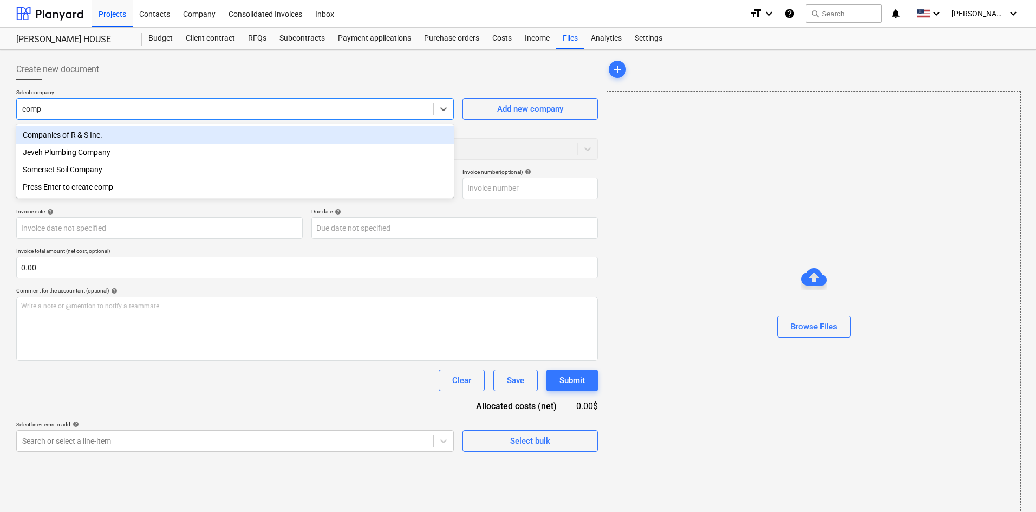
click at [258, 135] on div "Companies of R & S Inc." at bounding box center [235, 134] width 438 height 17
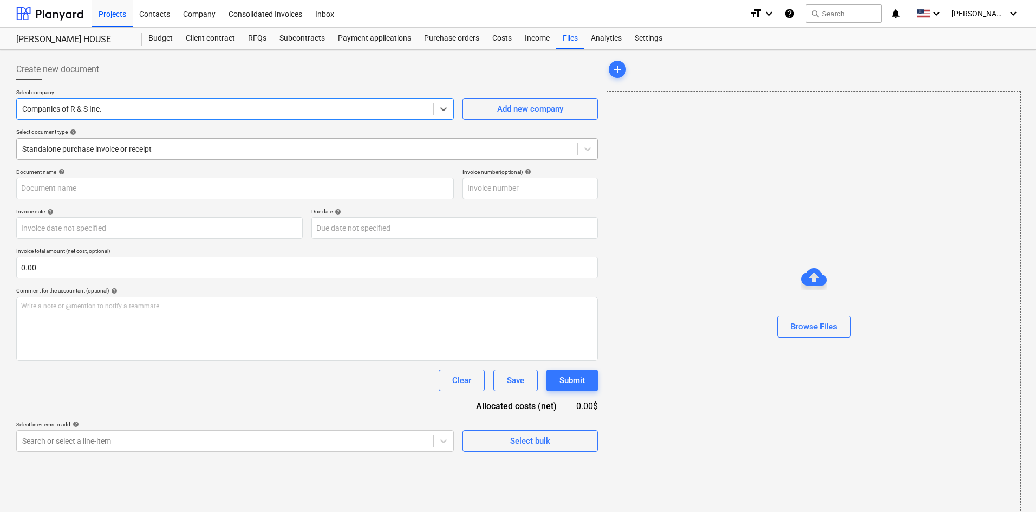
click at [184, 150] on div at bounding box center [297, 149] width 550 height 11
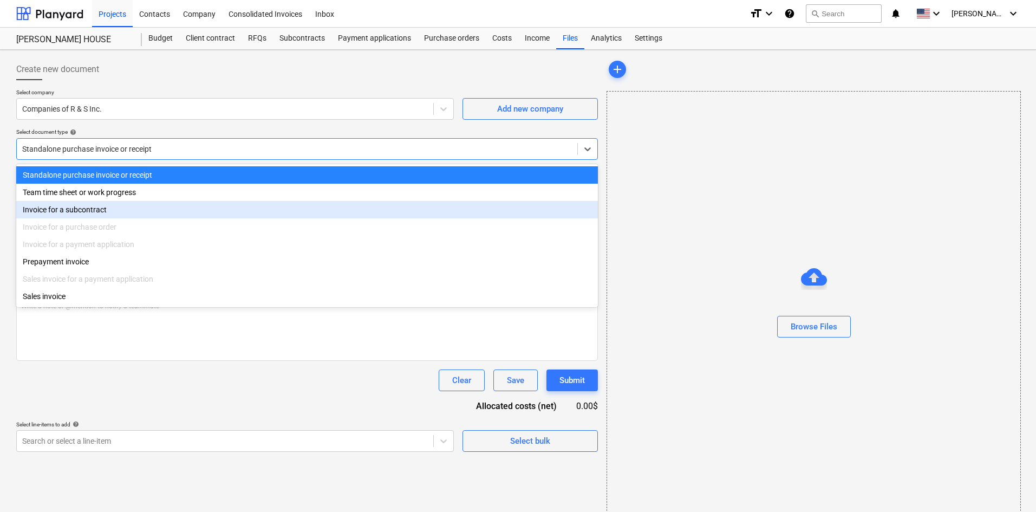
click at [133, 212] on div "Invoice for a subcontract" at bounding box center [307, 209] width 582 height 17
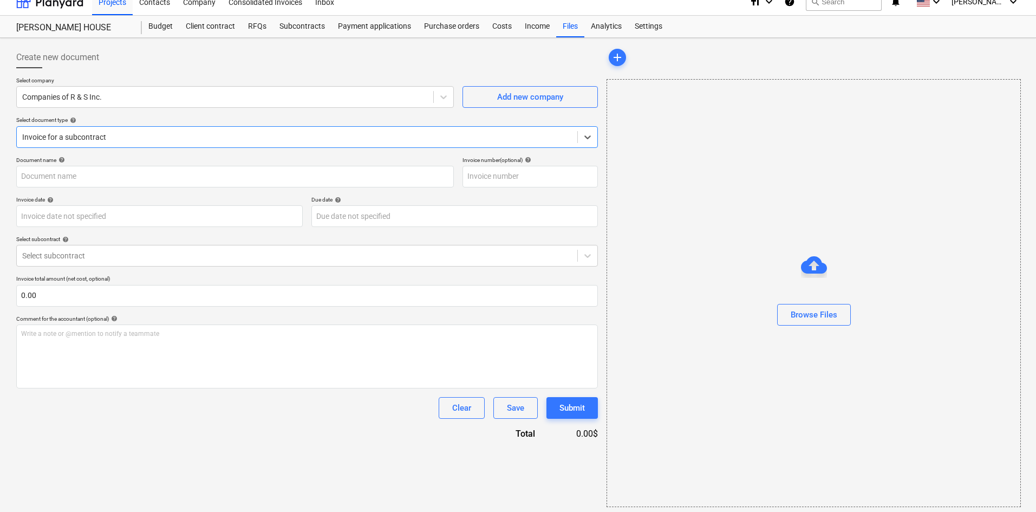
scroll to position [16, 0]
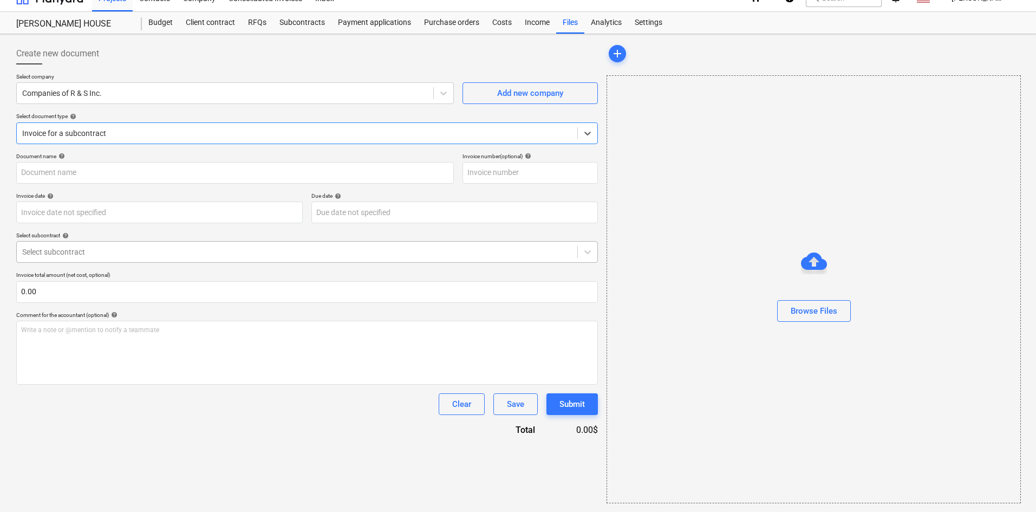
click at [144, 250] on div at bounding box center [297, 252] width 550 height 11
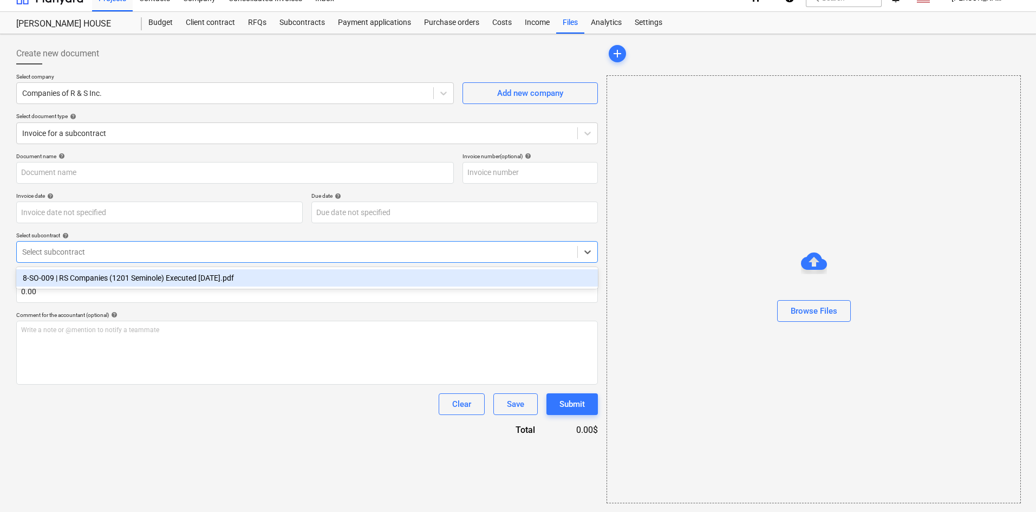
click at [146, 281] on div "8-SO-009 | RS Companies (1201 Seminole) Executed [DATE].pdf" at bounding box center [307, 277] width 582 height 17
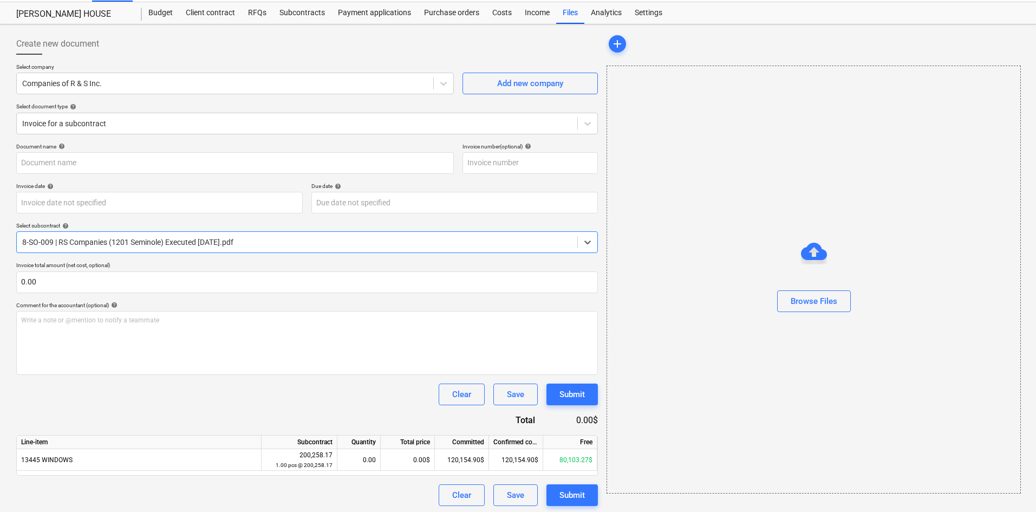
scroll to position [28, 0]
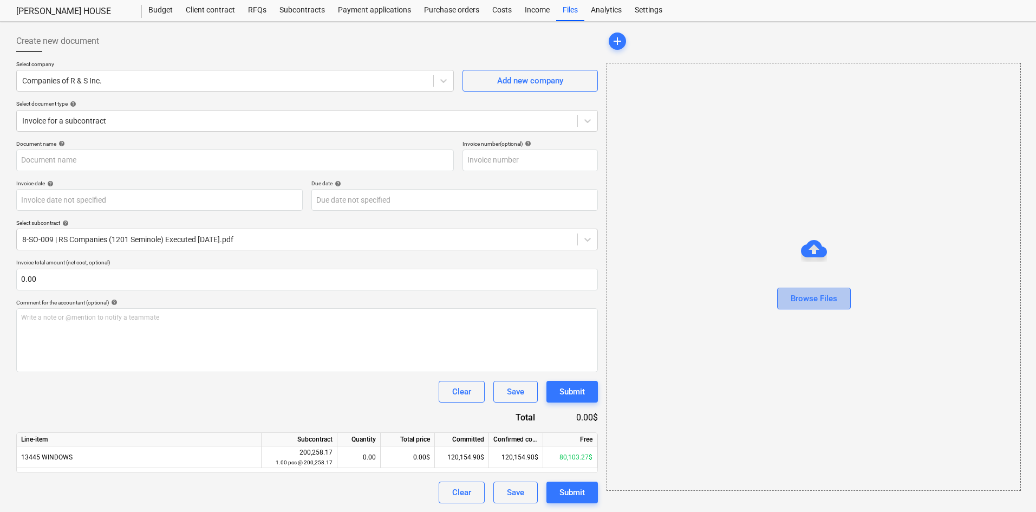
click at [793, 300] on div "Browse Files" at bounding box center [814, 298] width 47 height 14
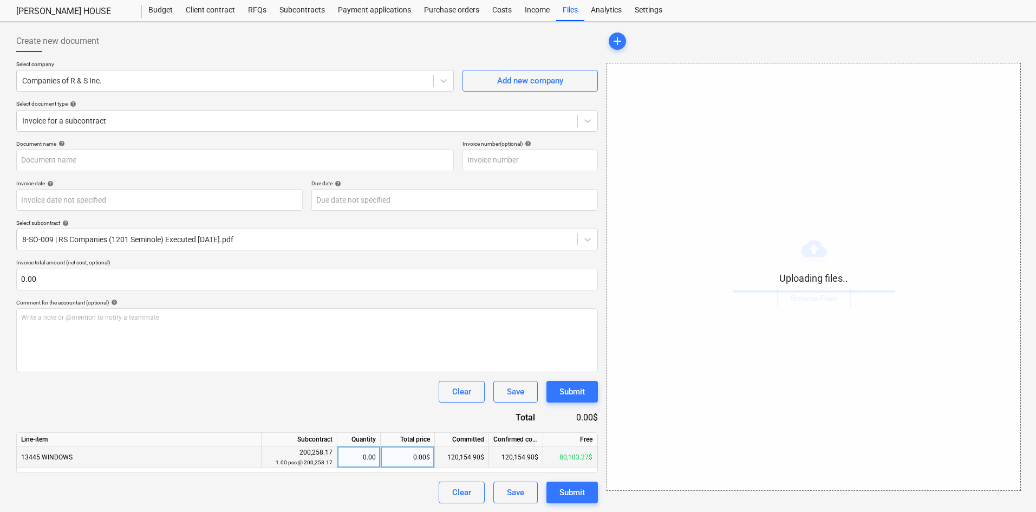
click at [419, 460] on div "0.00$" at bounding box center [408, 457] width 54 height 22
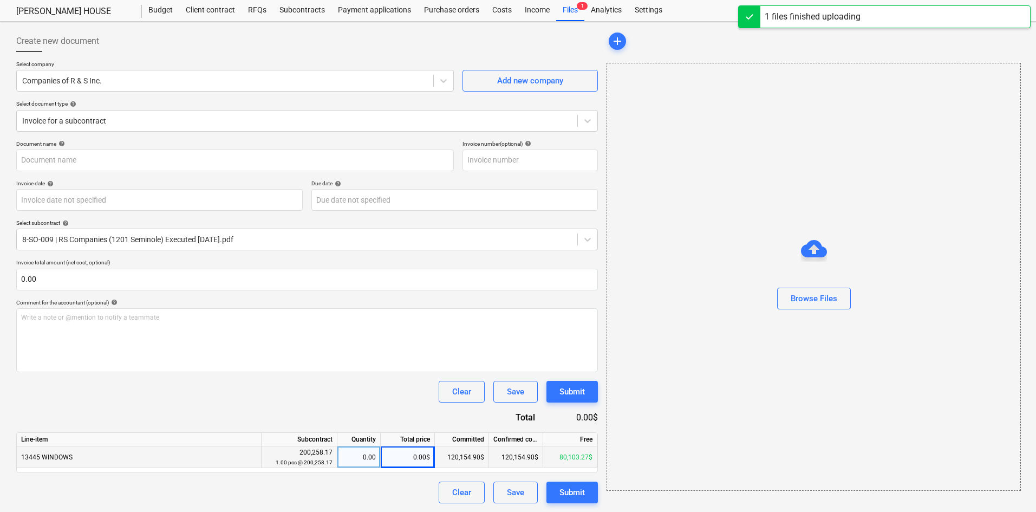
type input "The Companies of R&S (Hard) [DATE].pdf"
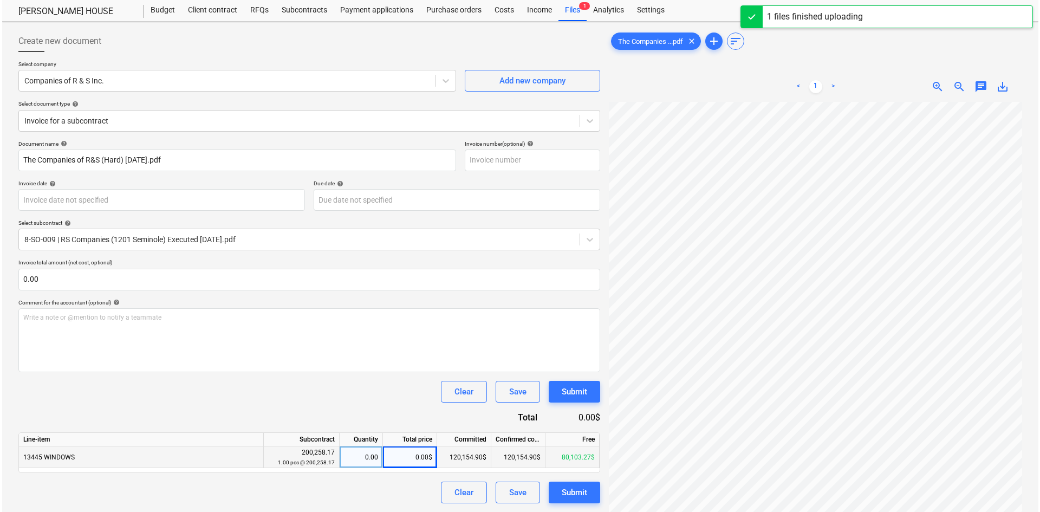
scroll to position [170, 90]
click at [407, 460] on div "0.00$" at bounding box center [408, 457] width 54 height 22
type input "40051.64"
click at [346, 387] on div "Clear Save Submit" at bounding box center [307, 392] width 582 height 22
click at [573, 496] on div "Submit" at bounding box center [572, 492] width 25 height 14
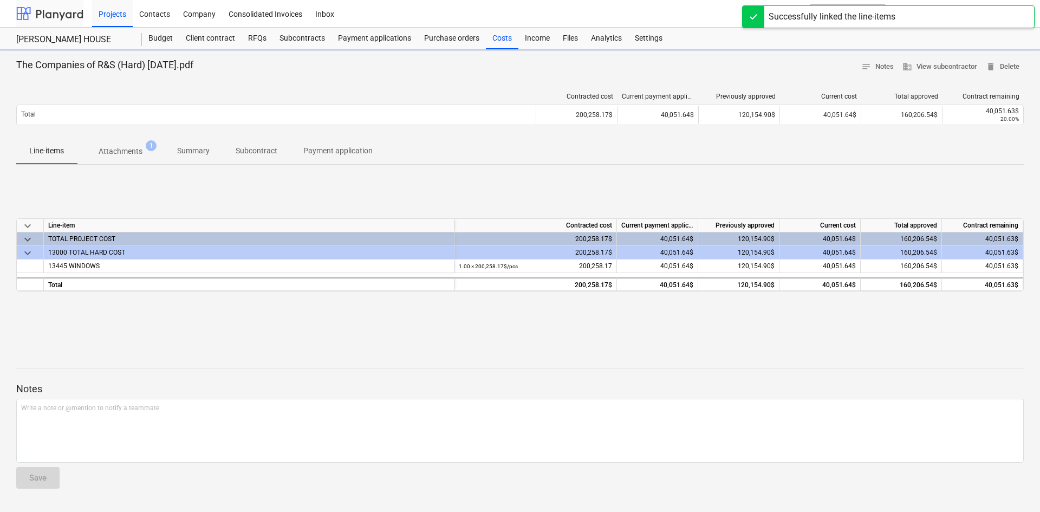
click at [54, 15] on div at bounding box center [49, 13] width 67 height 27
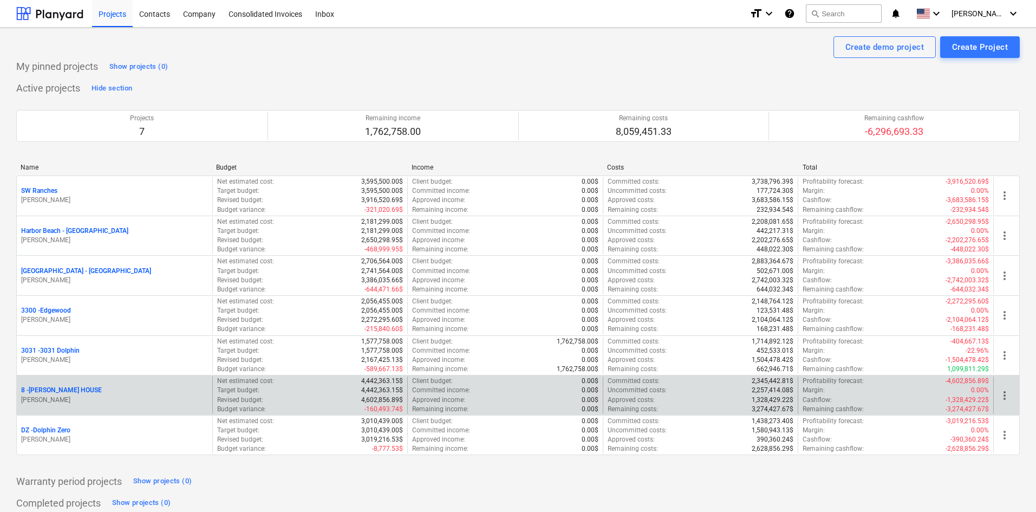
click at [70, 390] on p "8 - [PERSON_NAME] HOUSE" at bounding box center [61, 390] width 81 height 9
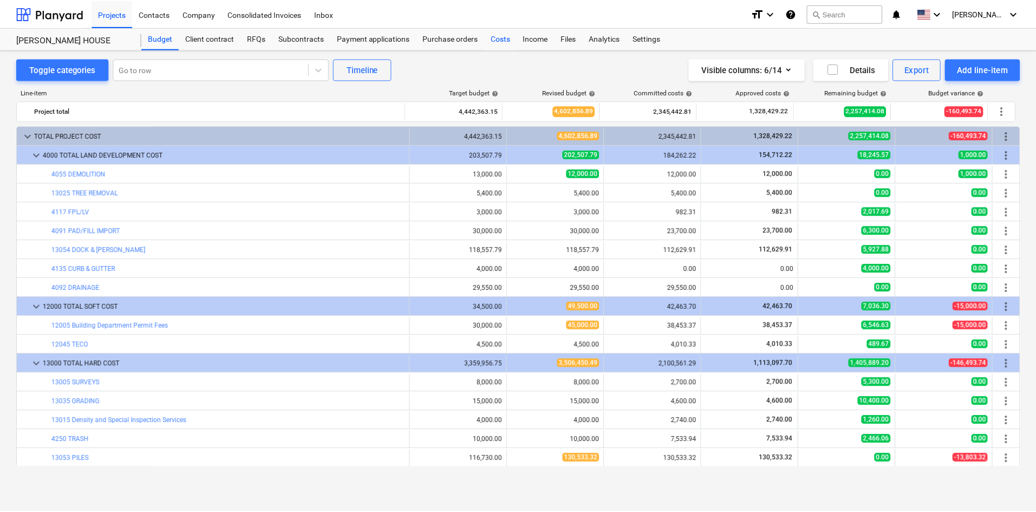
scroll to position [217, 0]
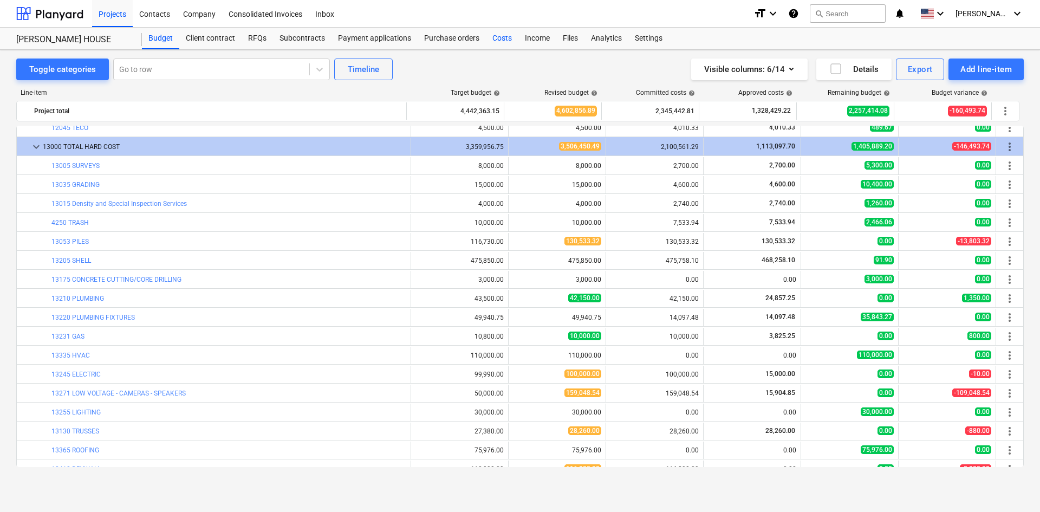
click at [496, 35] on div "Costs" at bounding box center [502, 39] width 33 height 22
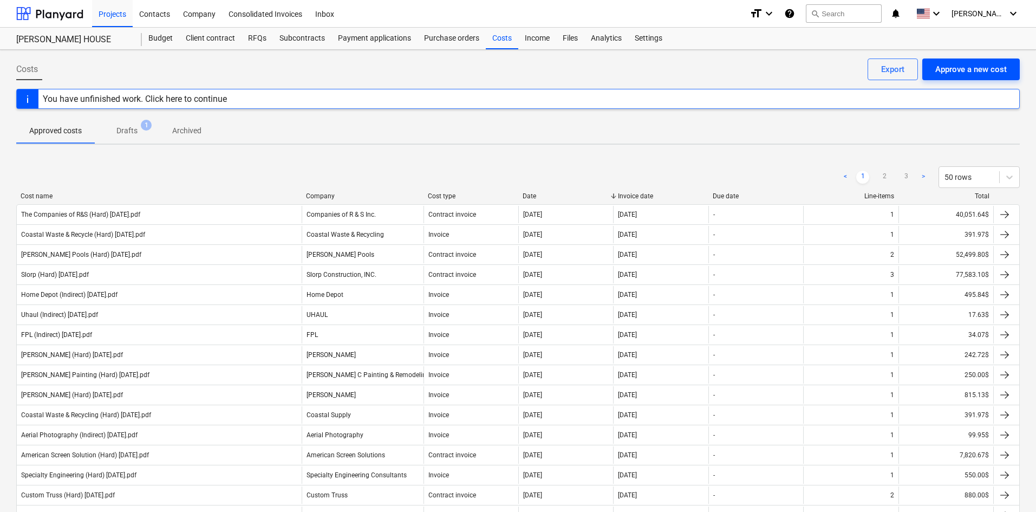
click at [1008, 68] on button "Approve a new cost" at bounding box center [972, 70] width 98 height 22
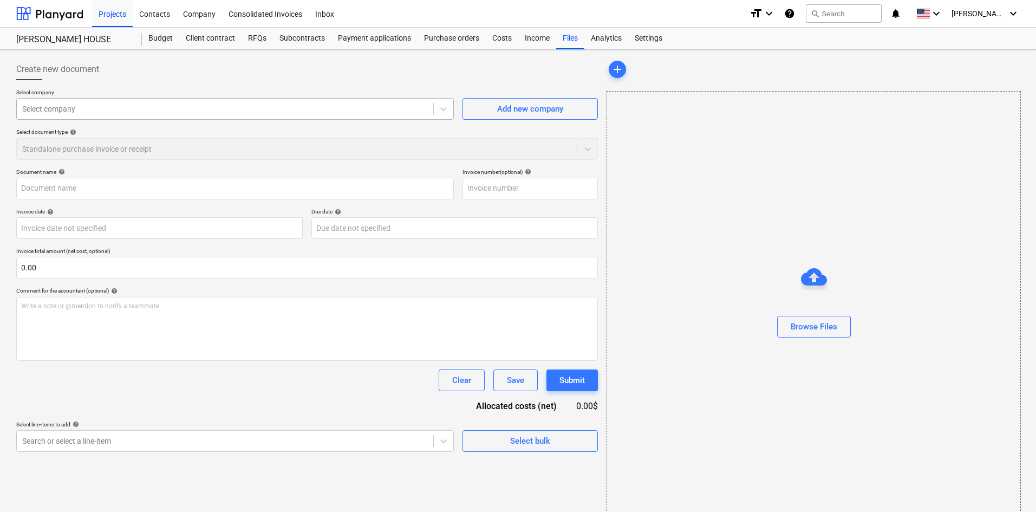
click at [90, 114] on div at bounding box center [225, 108] width 406 height 11
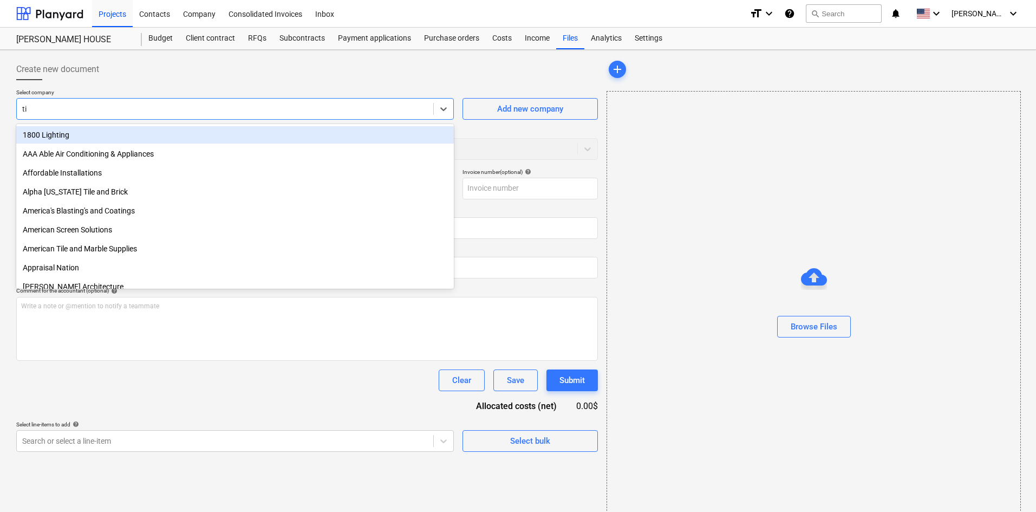
type input "tit"
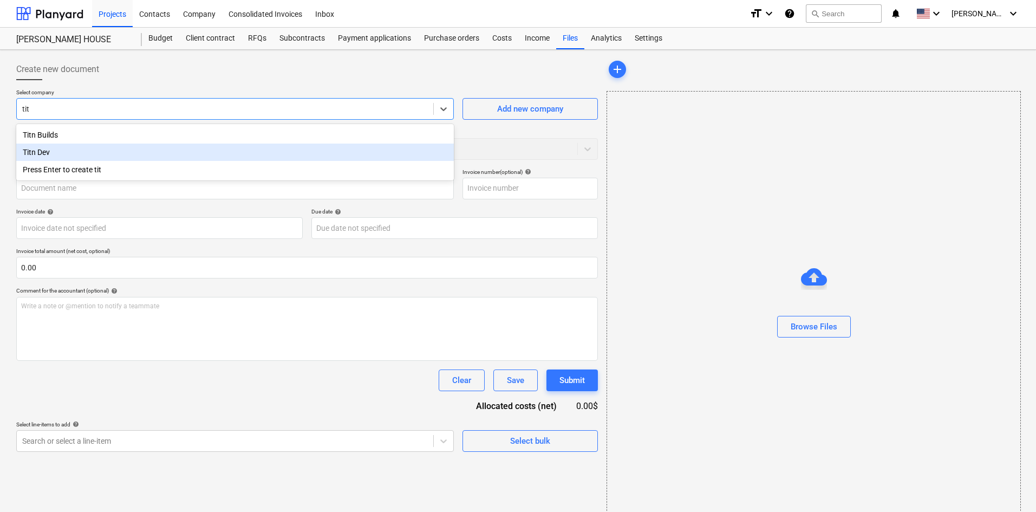
click at [90, 155] on div "Titn Dev" at bounding box center [235, 152] width 438 height 17
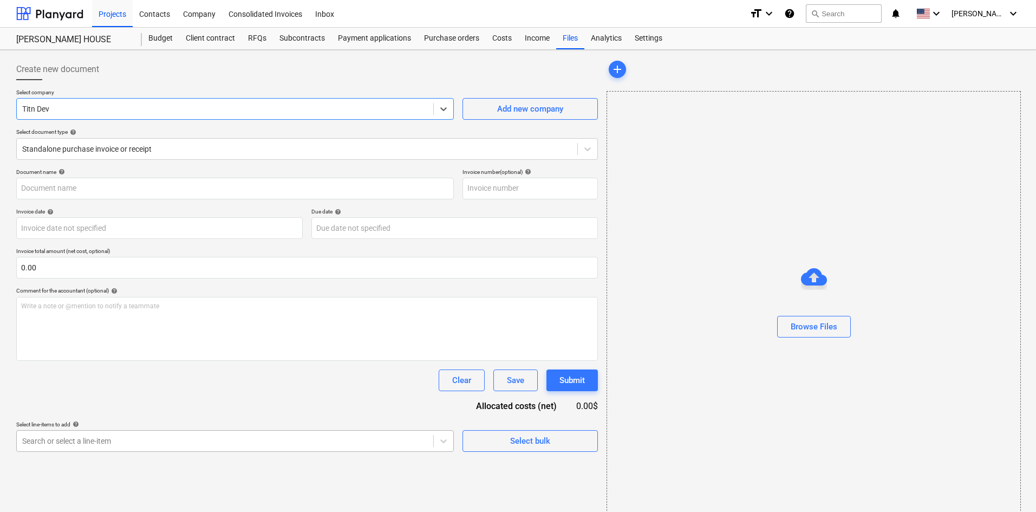
click at [139, 432] on body "Projects Contacts Company Consolidated Invoices Inbox format_size keyboard_arro…" at bounding box center [518, 256] width 1036 height 512
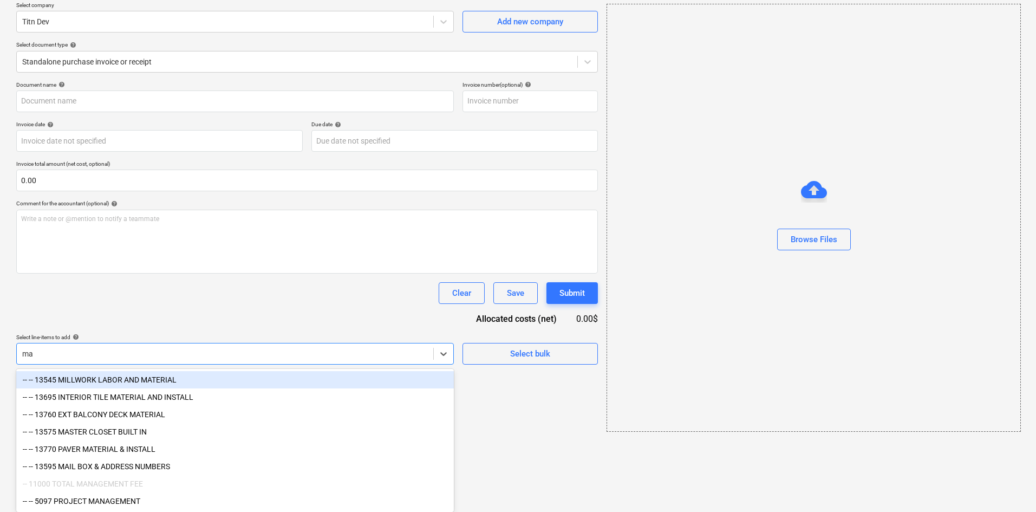
type input "man"
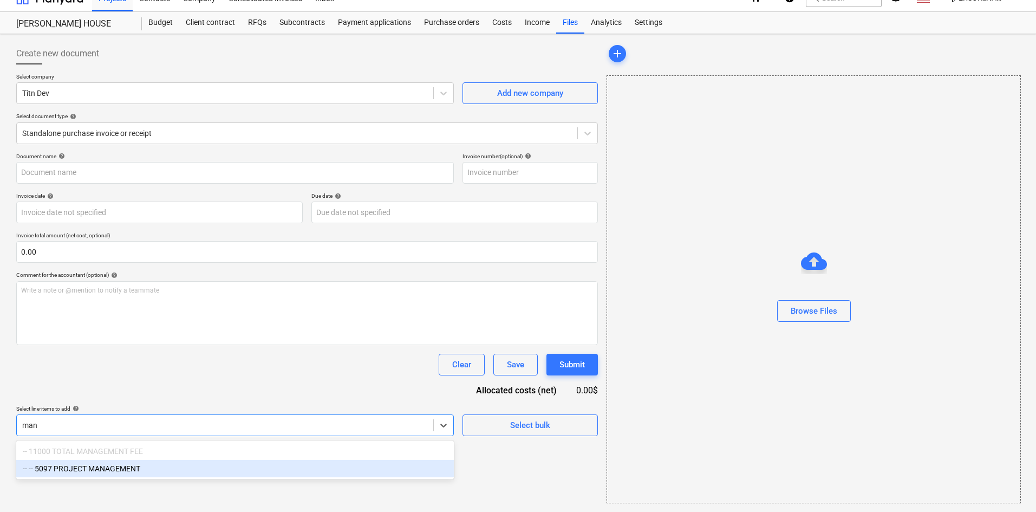
click at [115, 465] on div "-- -- 5097 PROJECT MANAGEMENT" at bounding box center [235, 468] width 438 height 17
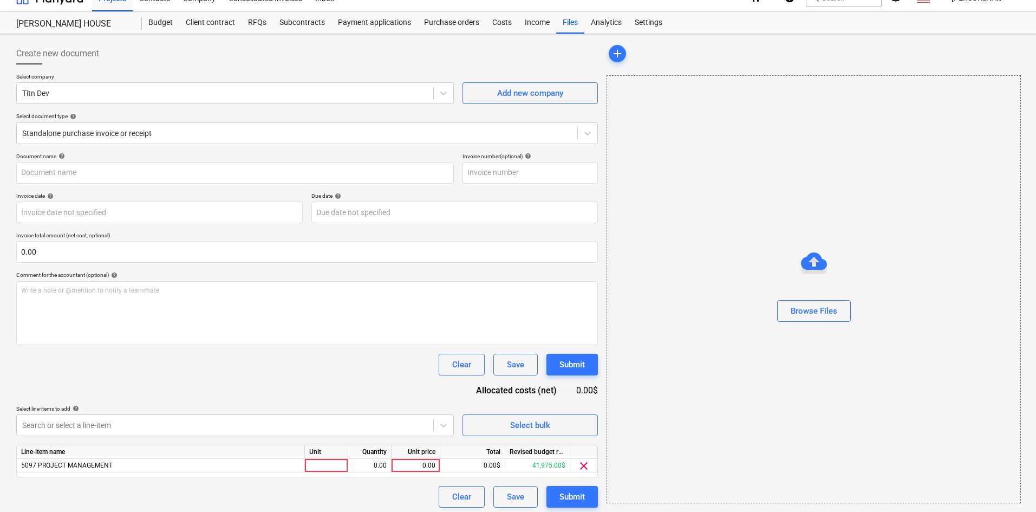
click at [194, 382] on div "Document name help Invoice number (optional) help Invoice date help Press the d…" at bounding box center [307, 330] width 582 height 355
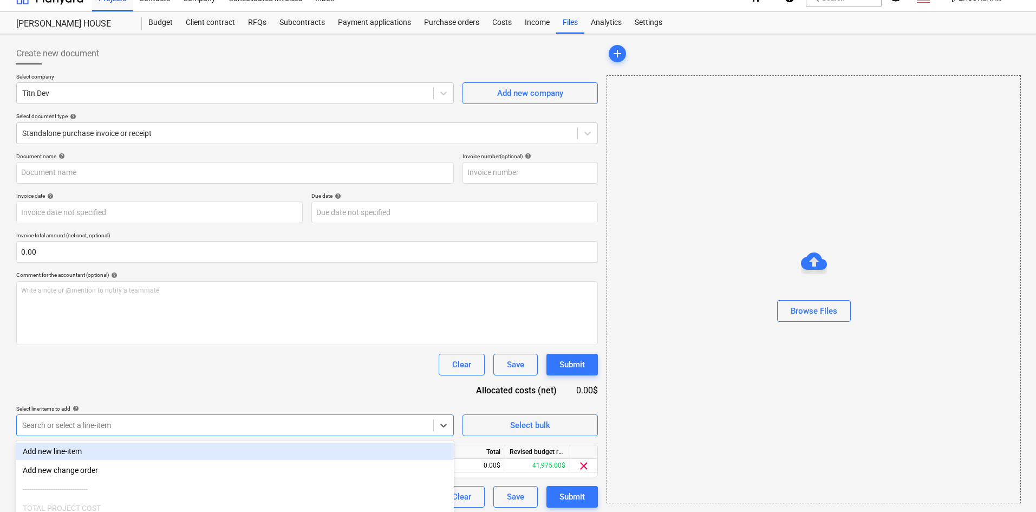
scroll to position [109, 0]
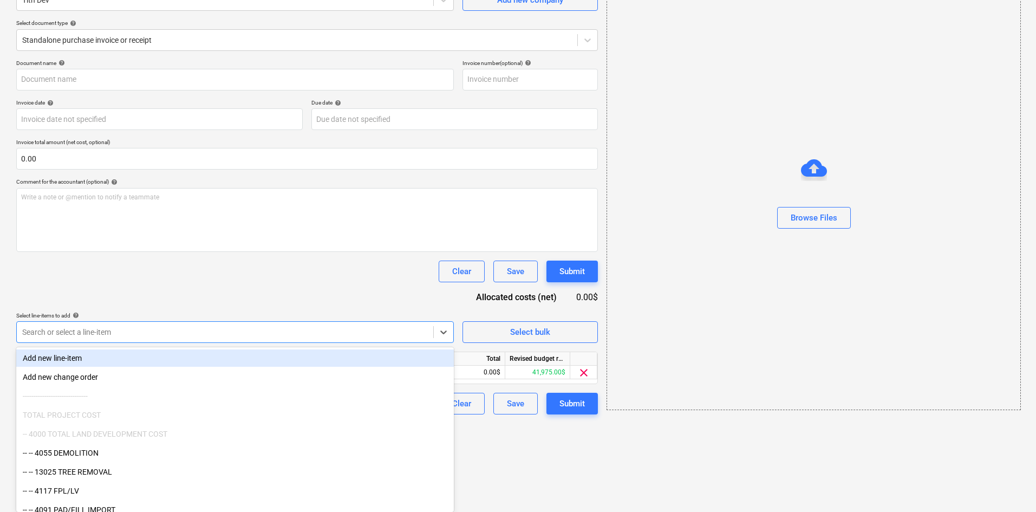
click at [274, 403] on body "Projects Contacts Company Consolidated Invoices Inbox format_size keyboard_arro…" at bounding box center [518, 147] width 1036 height 512
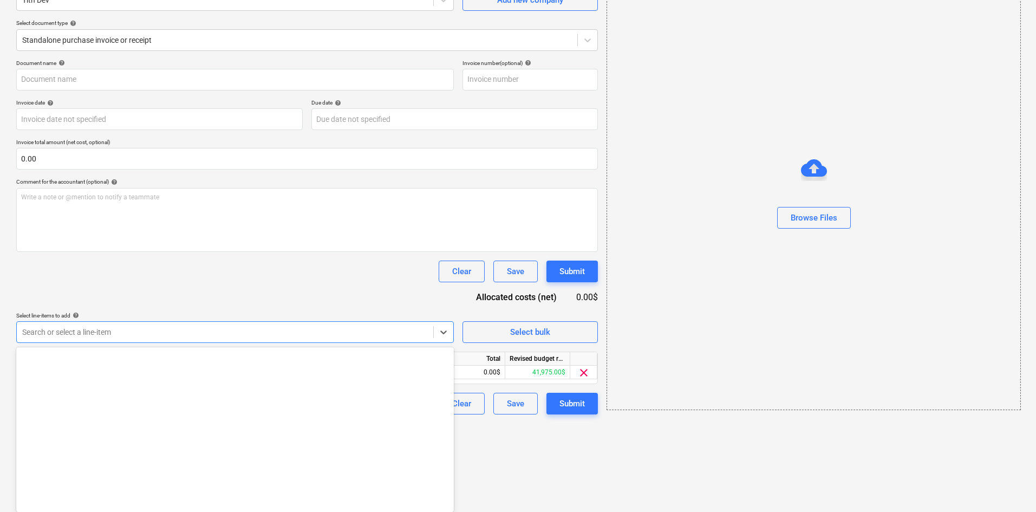
scroll to position [1354, 0]
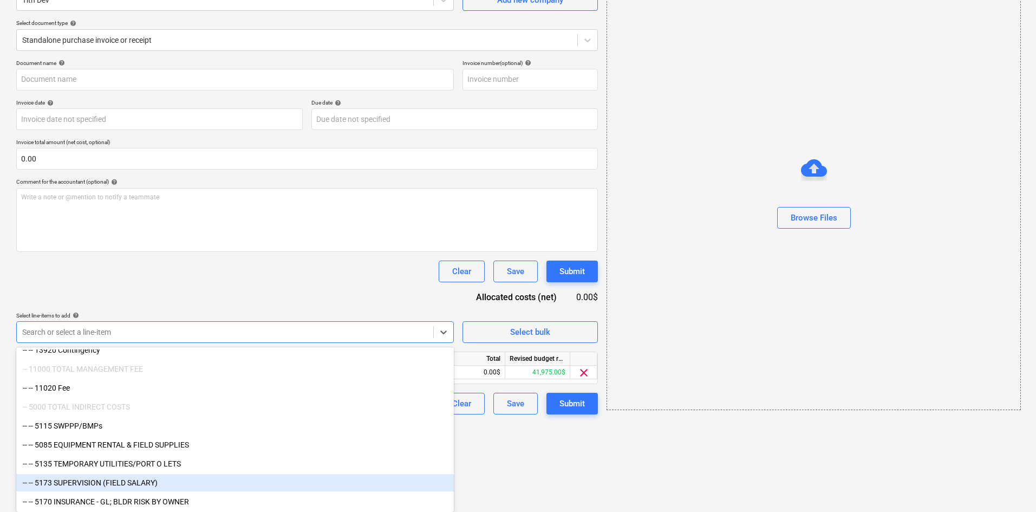
click at [160, 484] on div "-- -- 5173 SUPERVISION (FIELD SALARY)" at bounding box center [235, 482] width 438 height 17
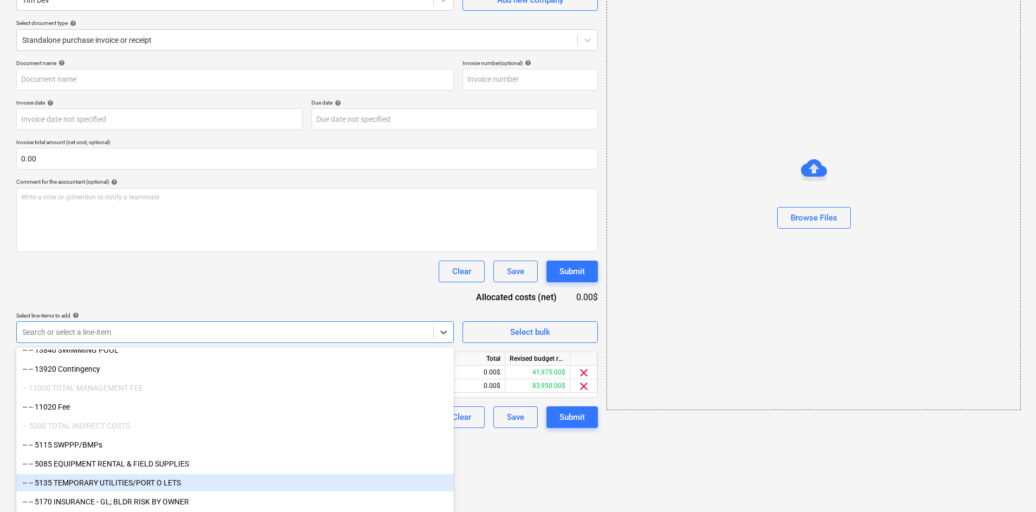
scroll to position [1335, 0]
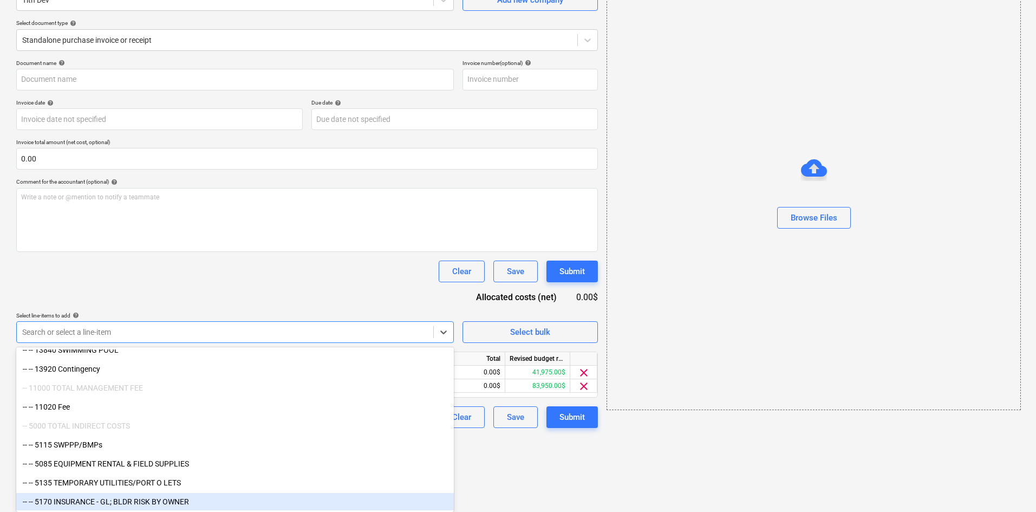
click at [171, 500] on div "-- -- 5170 INSURANCE - GL; BLDR RISK BY OWNER" at bounding box center [235, 501] width 438 height 17
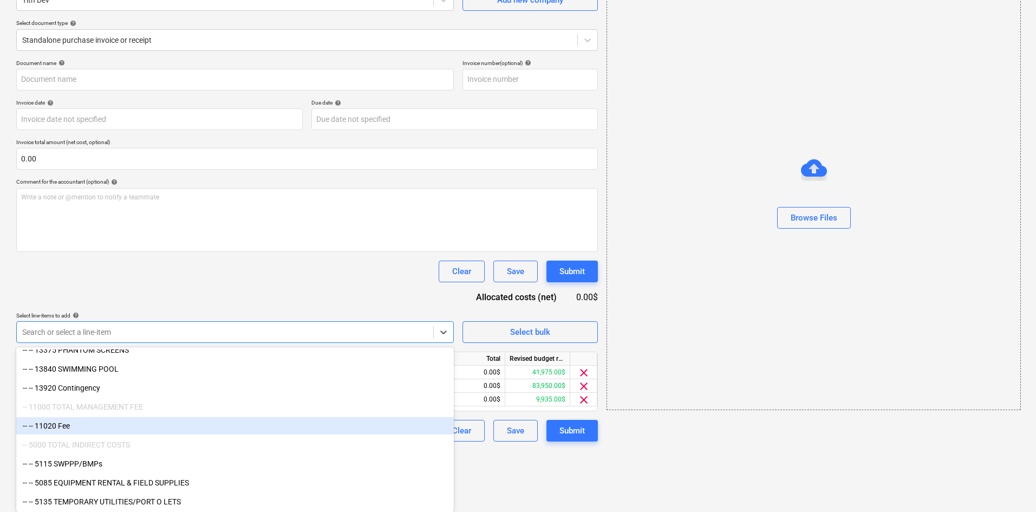
click at [116, 425] on div "-- -- 11020 Fee" at bounding box center [235, 425] width 438 height 17
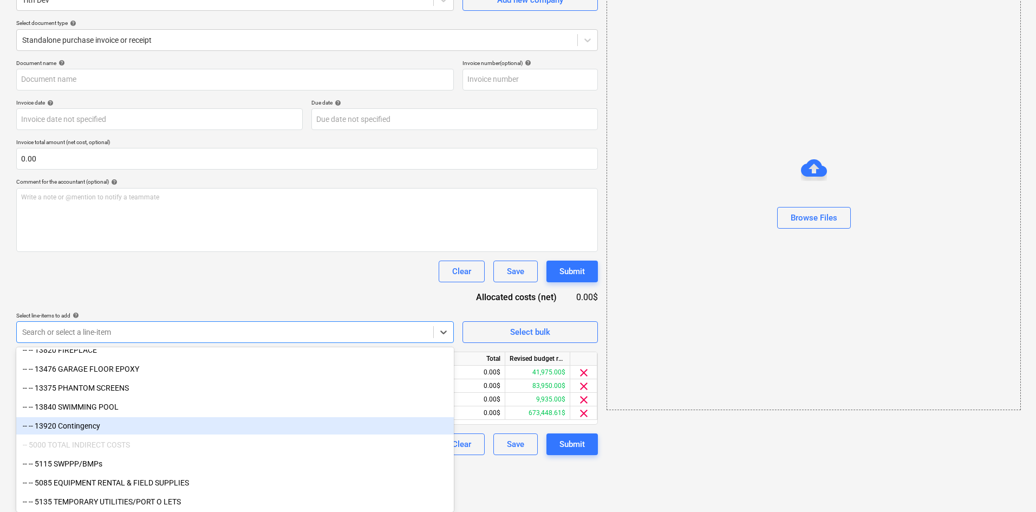
scroll to position [1279, 0]
click at [237, 300] on div "Document name help Invoice number (optional) help Invoice date help Press the d…" at bounding box center [307, 257] width 582 height 395
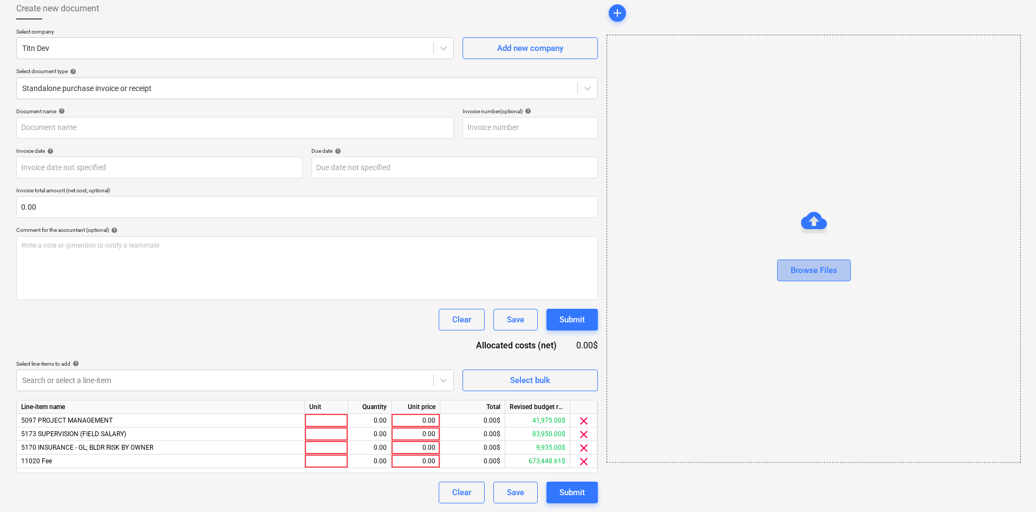
click at [826, 267] on div "Browse Files" at bounding box center [814, 270] width 47 height 14
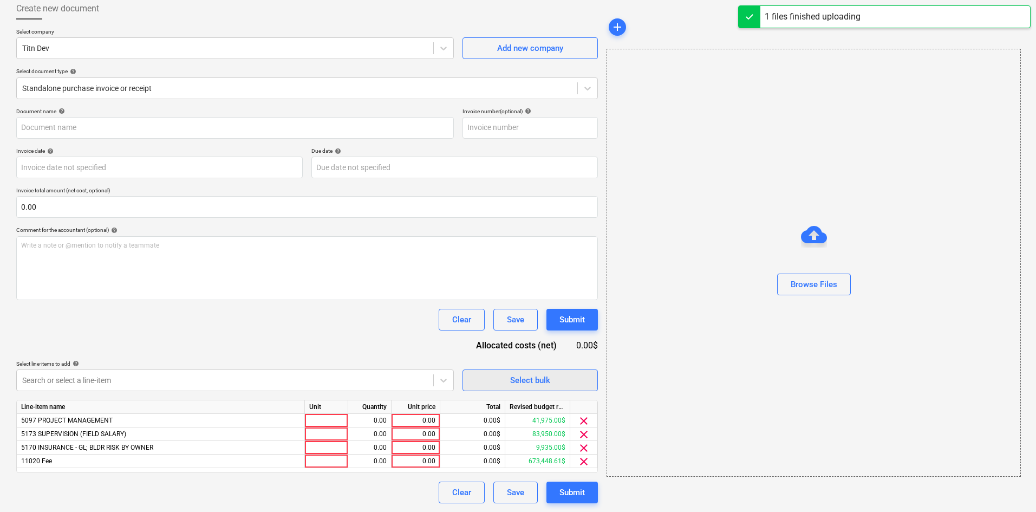
type input "2025-08-15_120726.pdf"
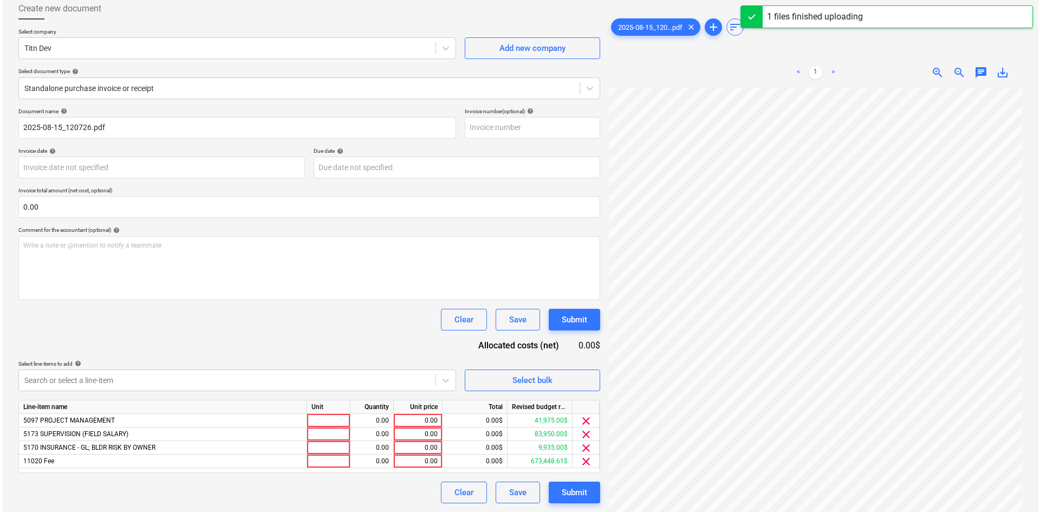
scroll to position [0, 104]
click at [400, 432] on div "0.00" at bounding box center [416, 434] width 40 height 14
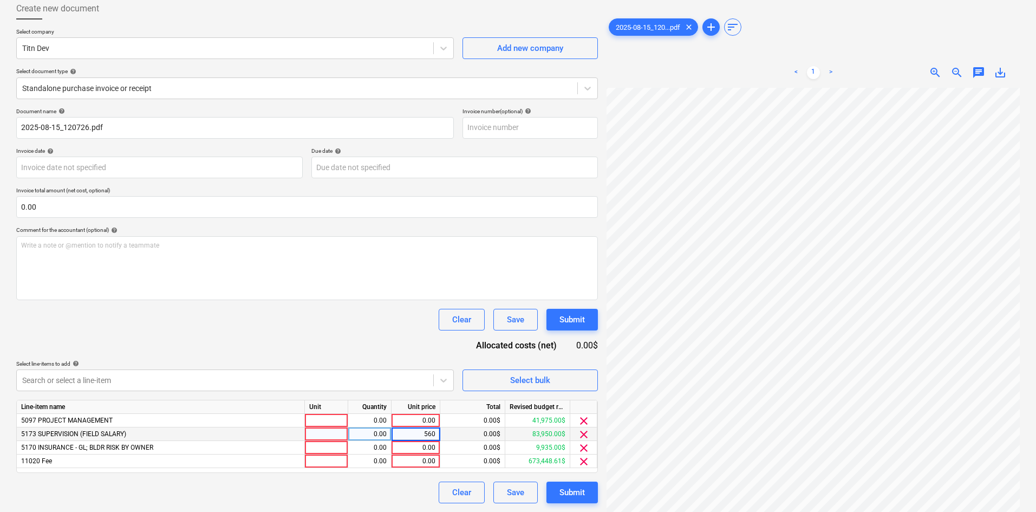
type input "5600"
click at [414, 418] on div "0.00" at bounding box center [416, 421] width 40 height 14
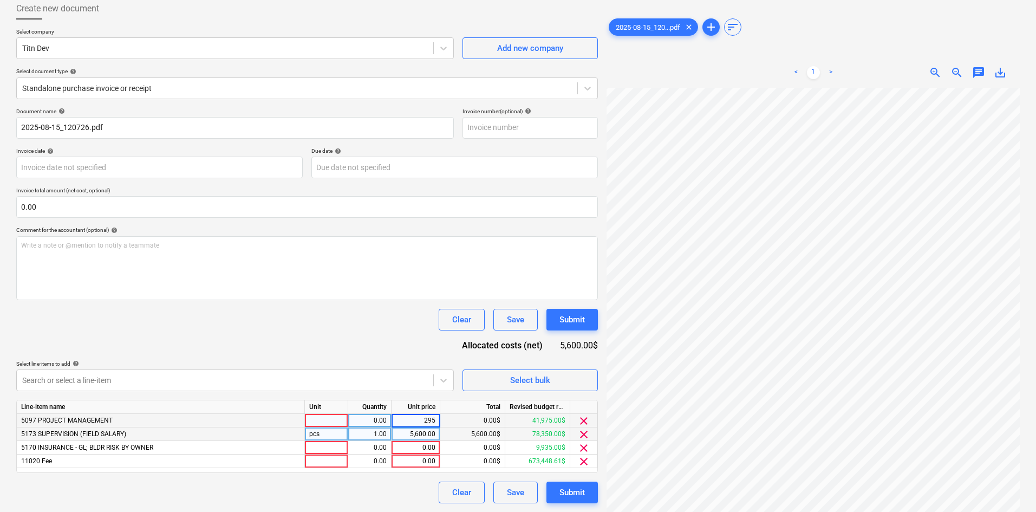
type input "2950"
click at [412, 451] on div "0.00" at bounding box center [416, 448] width 40 height 14
click at [410, 451] on div "0.00" at bounding box center [416, 448] width 40 height 14
type input "700"
click at [418, 464] on div "0.00" at bounding box center [416, 462] width 40 height 14
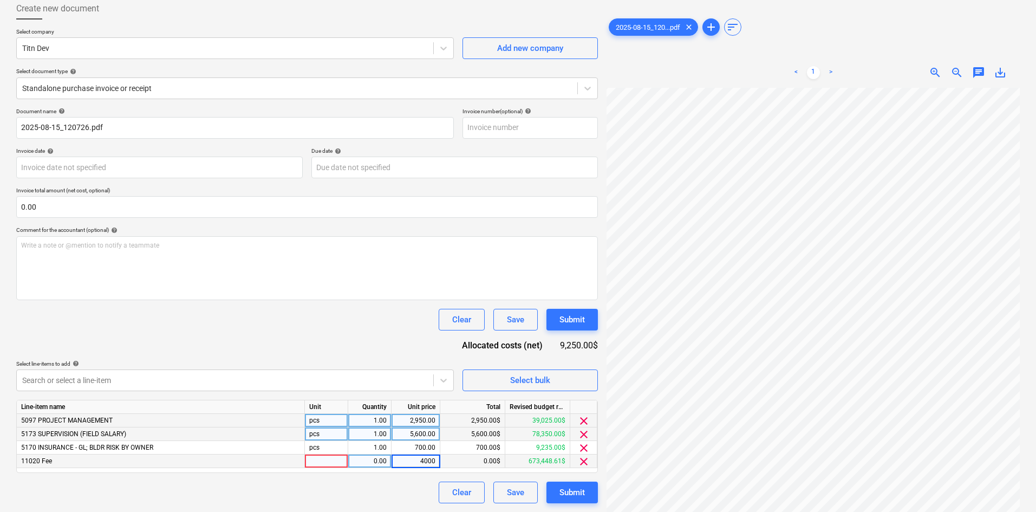
type input "40000"
click at [386, 344] on div "Document name help 2025-08-15_120726.pdf Invoice number (optional) help Invoice…" at bounding box center [307, 305] width 582 height 395
click at [567, 494] on div "Submit" at bounding box center [572, 492] width 25 height 14
